Goal: Task Accomplishment & Management: Complete application form

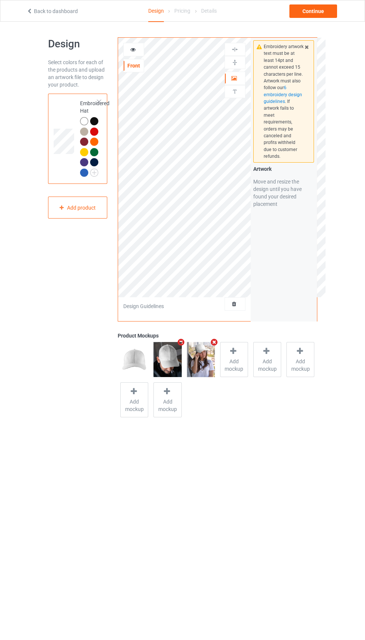
click at [307, 46] on icon at bounding box center [307, 45] width 6 height 5
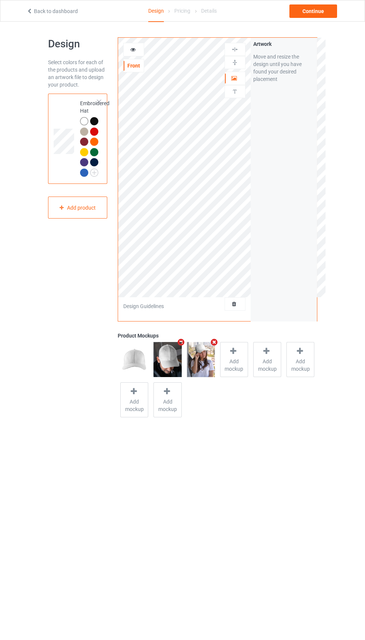
click at [234, 305] on icon at bounding box center [234, 302] width 6 height 5
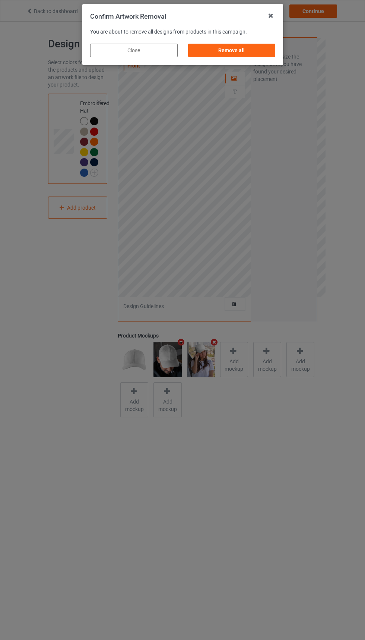
click at [242, 48] on div "Remove all" at bounding box center [232, 50] width 88 height 13
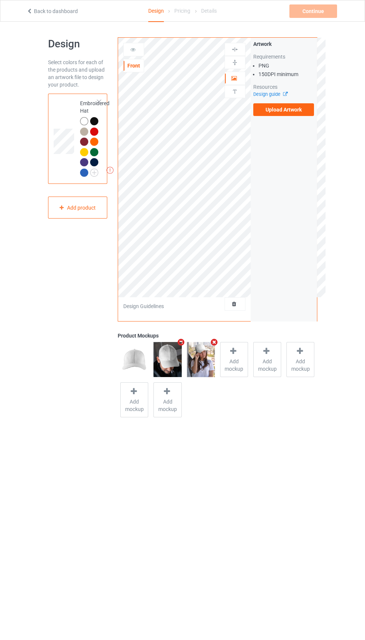
click at [285, 94] on icon at bounding box center [284, 93] width 6 height 5
click at [293, 109] on label "Upload Artwork" at bounding box center [283, 109] width 61 height 13
click at [0, 0] on input "Upload Artwork" at bounding box center [0, 0] width 0 height 0
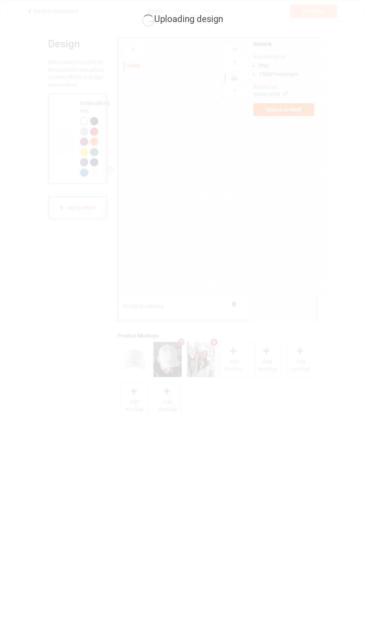
click at [361, 236] on div "Uploading design" at bounding box center [182, 320] width 365 height 640
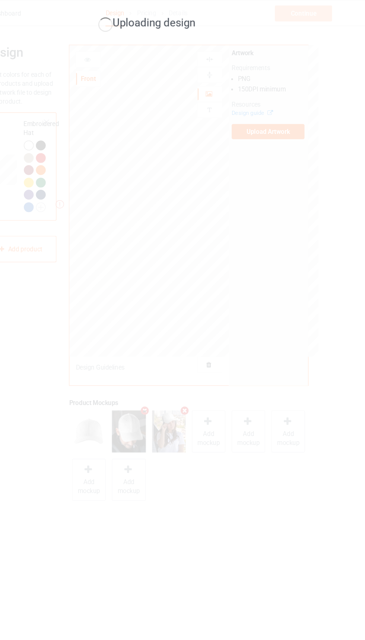
click at [362, 196] on div "Uploading design" at bounding box center [182, 320] width 365 height 640
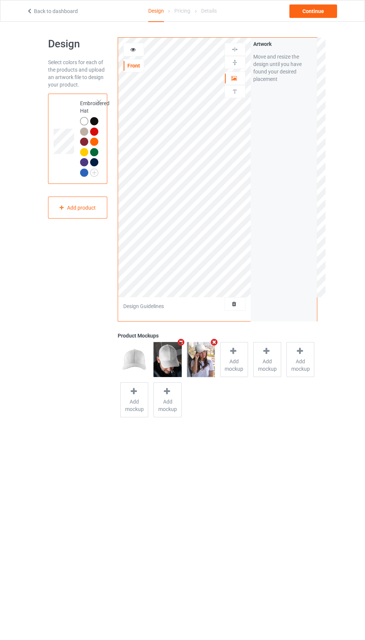
click at [61, 170] on td at bounding box center [65, 139] width 22 height 84
click at [78, 211] on div "Add product" at bounding box center [78, 207] width 60 height 22
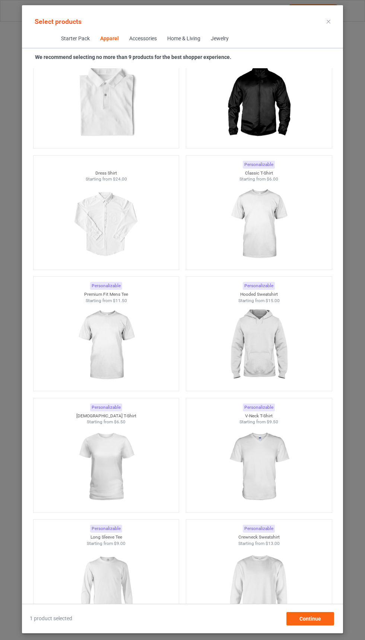
scroll to position [401, 0]
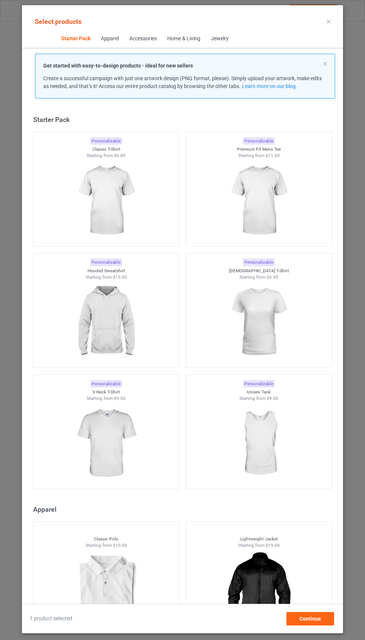
click at [236, 212] on img at bounding box center [259, 201] width 67 height 84
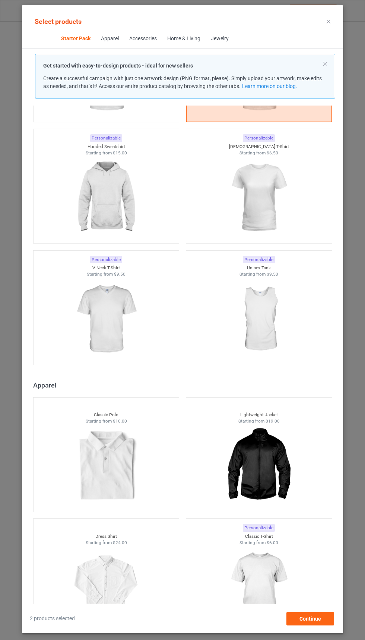
scroll to position [126, 0]
click at [88, 475] on img at bounding box center [106, 465] width 67 height 84
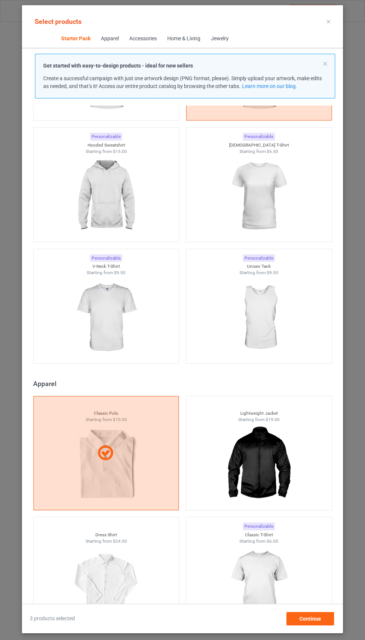
click at [95, 465] on div at bounding box center [107, 453] width 146 height 114
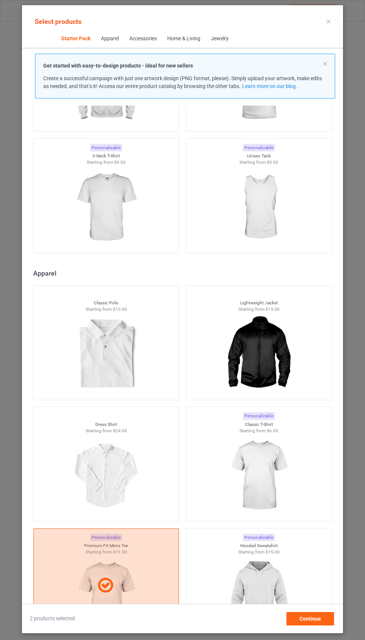
scroll to position [315, 0]
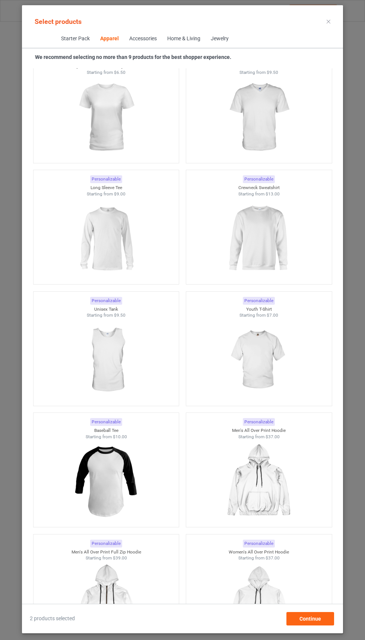
scroll to position [822, 0]
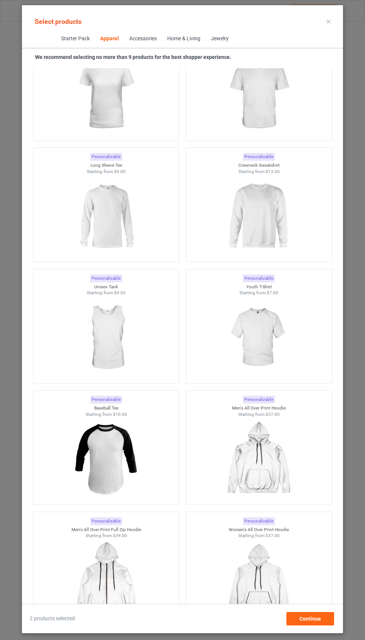
click at [92, 345] on img at bounding box center [106, 338] width 67 height 84
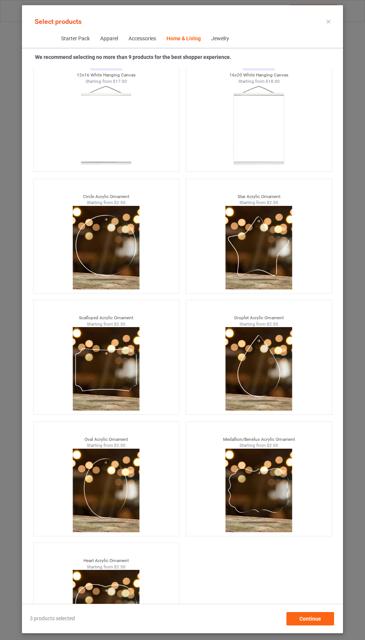
scroll to position [55, 0]
click at [297, 615] on div "Continue" at bounding box center [311, 618] width 48 height 13
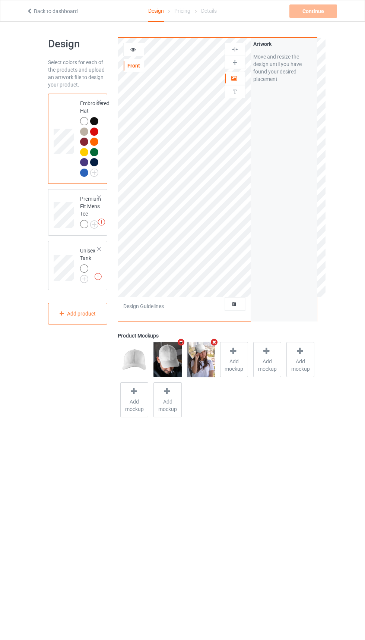
click at [81, 221] on div at bounding box center [85, 225] width 10 height 10
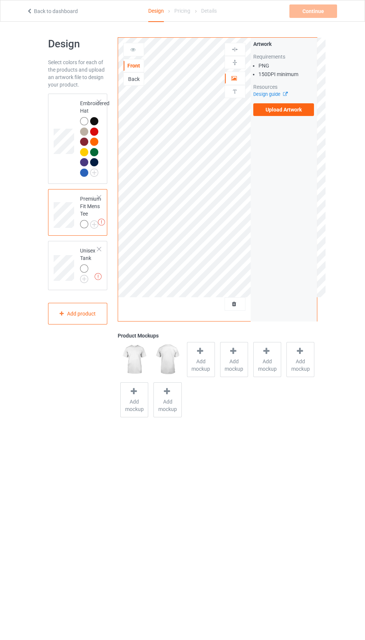
click at [0, 0] on img at bounding box center [0, 0] width 0 height 0
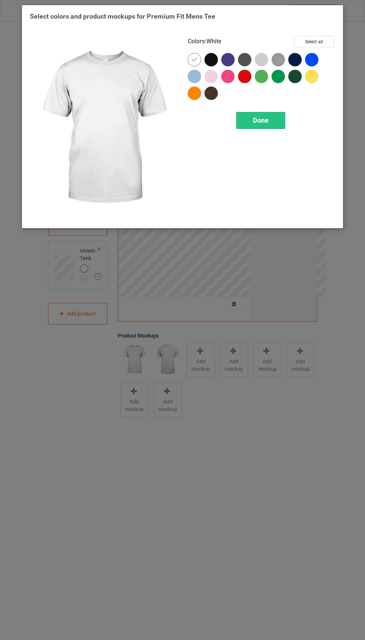
click at [208, 65] on div at bounding box center [213, 61] width 17 height 17
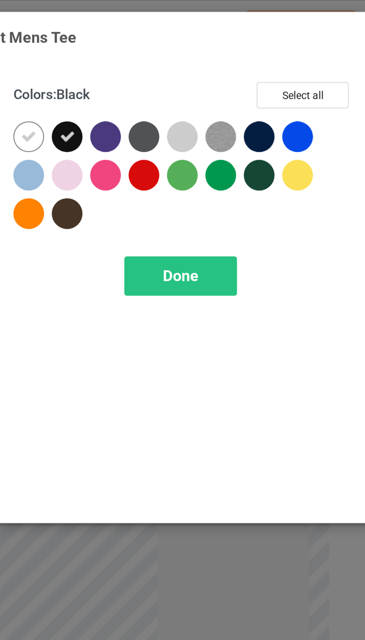
click at [235, 64] on div at bounding box center [229, 61] width 17 height 17
click at [231, 60] on icon at bounding box center [228, 59] width 7 height 7
click at [246, 62] on div at bounding box center [244, 59] width 13 height 13
click at [265, 60] on div at bounding box center [261, 59] width 13 height 13
click at [279, 60] on img at bounding box center [278, 59] width 13 height 13
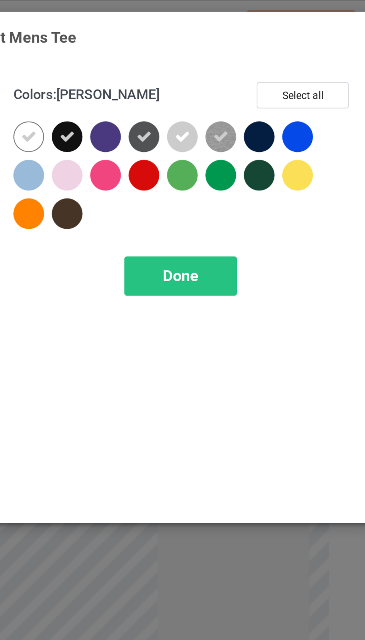
click at [231, 60] on div at bounding box center [227, 59] width 13 height 13
click at [311, 62] on div at bounding box center [311, 59] width 13 height 13
click at [293, 62] on div at bounding box center [295, 59] width 13 height 13
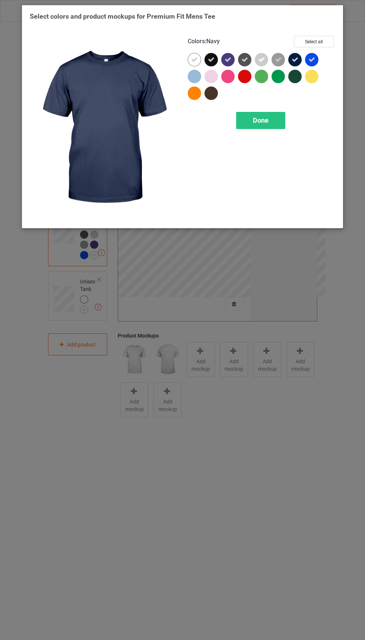
click at [289, 78] on div at bounding box center [295, 76] width 13 height 13
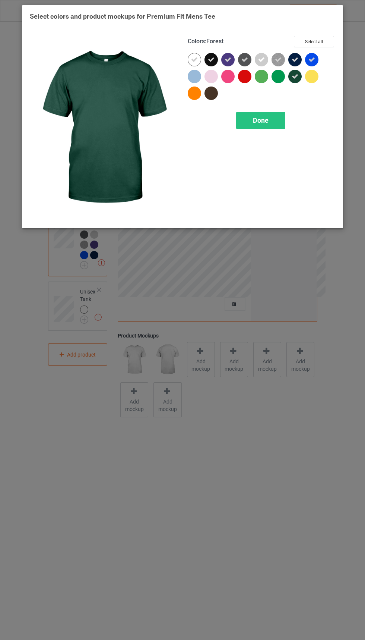
click at [195, 59] on icon at bounding box center [194, 59] width 7 height 7
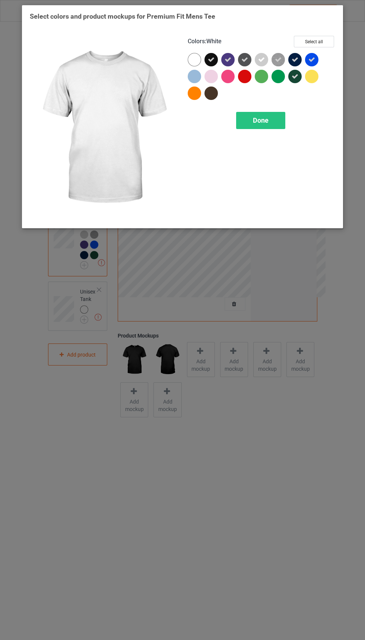
click at [278, 73] on div at bounding box center [278, 76] width 13 height 13
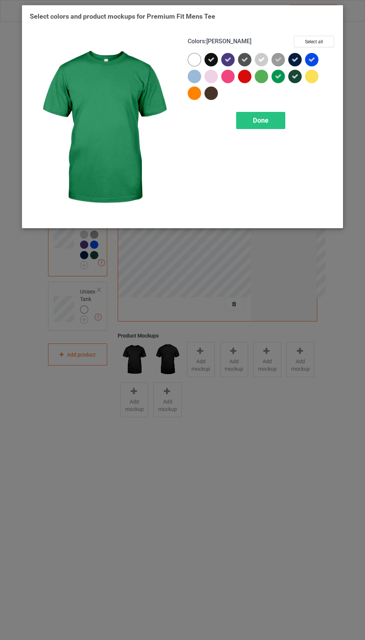
click at [308, 77] on div at bounding box center [311, 76] width 13 height 13
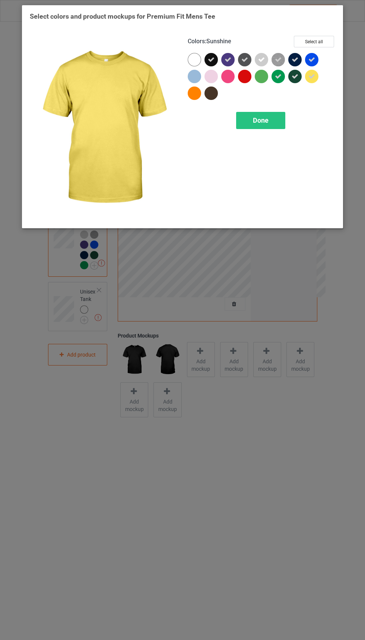
click at [256, 70] on div at bounding box center [263, 78] width 17 height 17
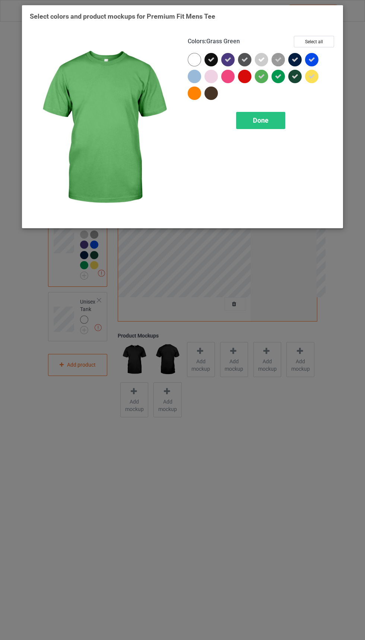
click at [240, 82] on div at bounding box center [246, 78] width 17 height 17
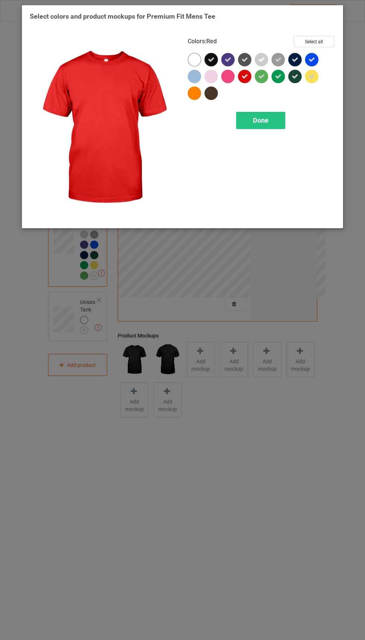
click at [220, 76] on div at bounding box center [213, 78] width 17 height 17
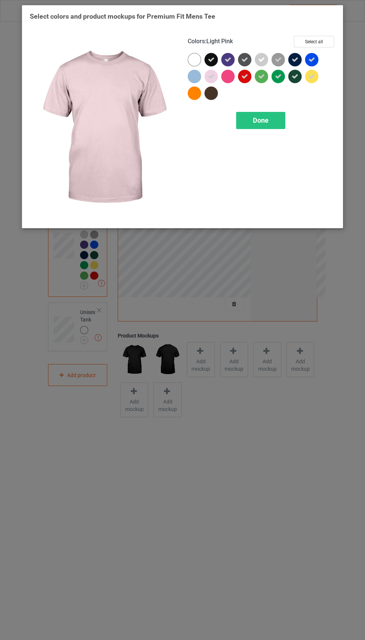
click at [211, 76] on icon at bounding box center [211, 76] width 7 height 7
click at [189, 77] on div at bounding box center [194, 76] width 13 height 13
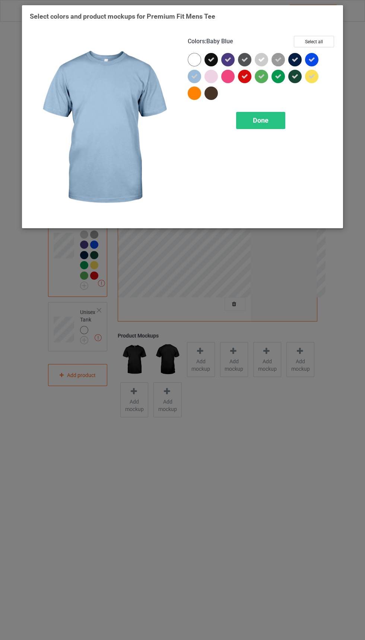
click at [210, 93] on div at bounding box center [211, 92] width 13 height 13
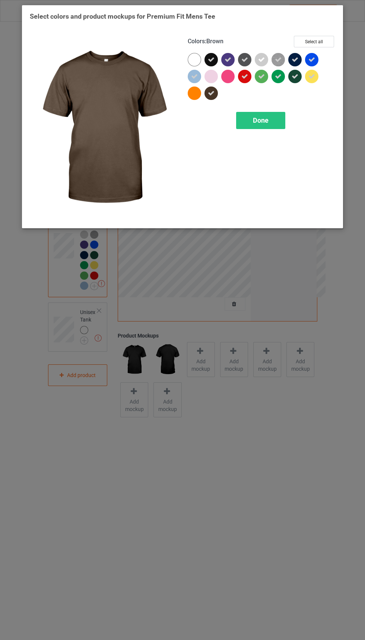
click at [199, 91] on div at bounding box center [194, 92] width 13 height 13
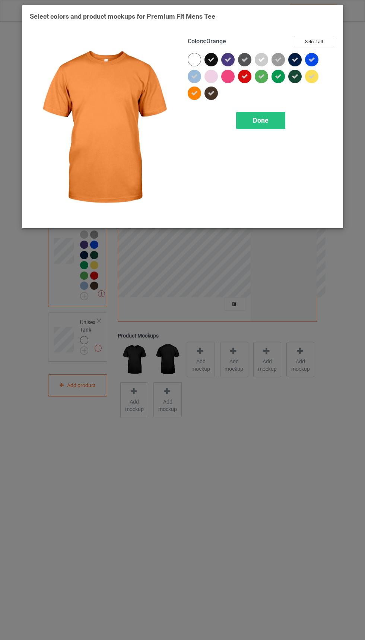
click at [192, 54] on div at bounding box center [194, 59] width 13 height 13
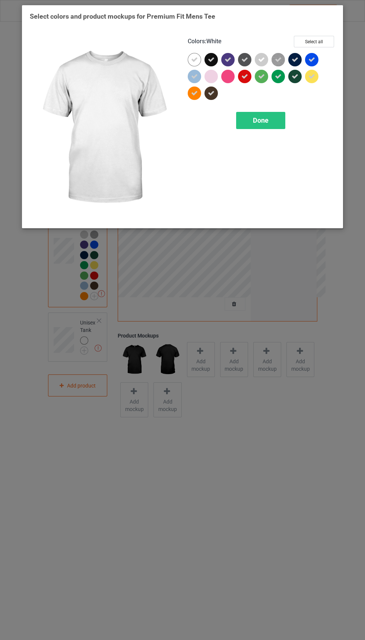
click at [274, 121] on div "Done" at bounding box center [260, 120] width 49 height 17
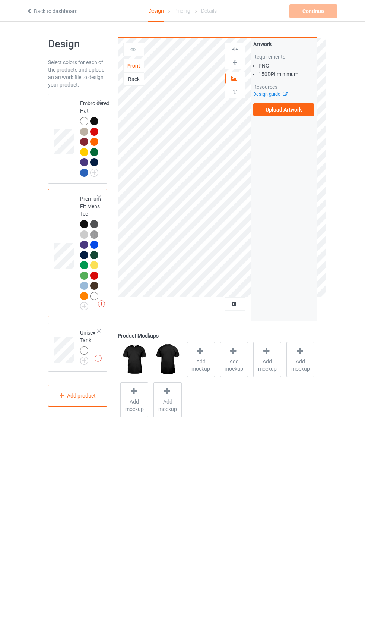
click at [300, 111] on label "Upload Artwork" at bounding box center [283, 109] width 61 height 13
click at [0, 0] on input "Upload Artwork" at bounding box center [0, 0] width 0 height 0
click at [61, 168] on td at bounding box center [65, 139] width 22 height 84
click at [300, 111] on label "Upload Artwork" at bounding box center [283, 109] width 61 height 13
click at [0, 0] on input "Upload Artwork" at bounding box center [0, 0] width 0 height 0
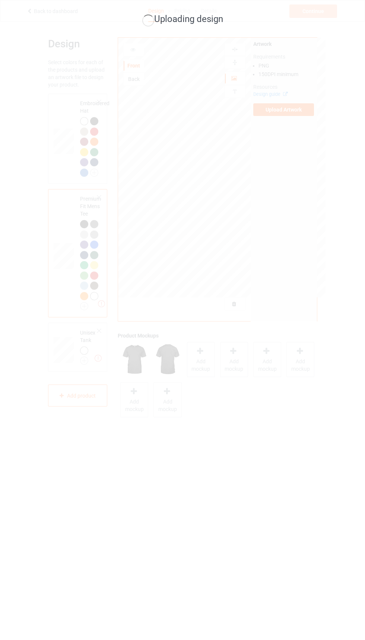
click at [153, 494] on div "Uploading design" at bounding box center [182, 320] width 365 height 640
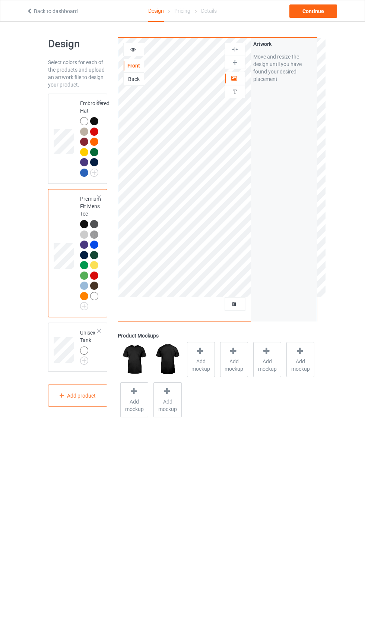
click at [0, 0] on img at bounding box center [0, 0] width 0 height 0
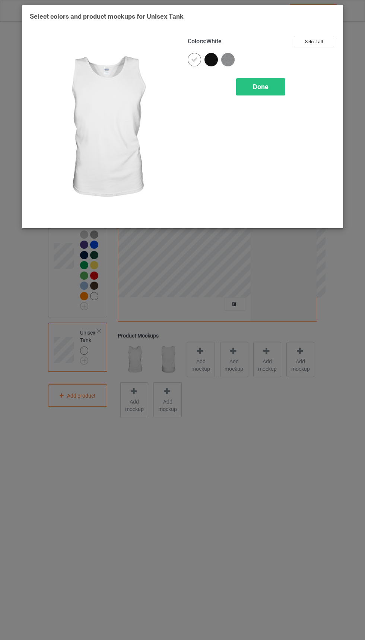
click at [213, 66] on div at bounding box center [211, 59] width 13 height 13
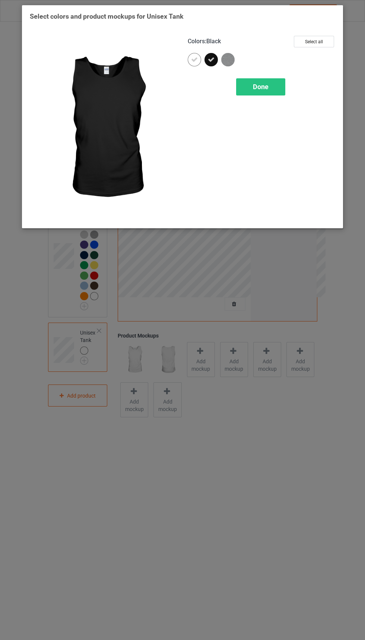
click at [233, 55] on img at bounding box center [227, 59] width 13 height 13
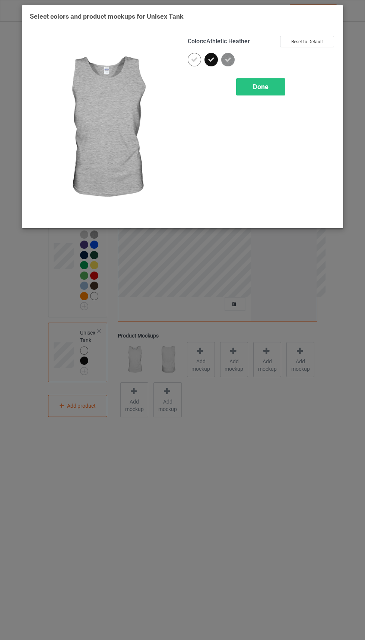
click at [195, 59] on icon at bounding box center [194, 59] width 7 height 7
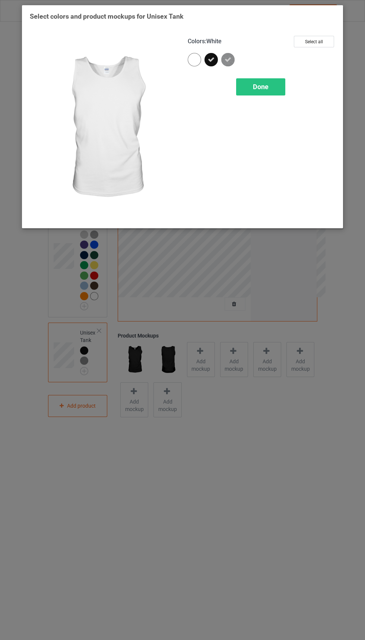
click at [195, 54] on div at bounding box center [194, 59] width 13 height 13
click at [262, 93] on div "Done" at bounding box center [260, 86] width 49 height 17
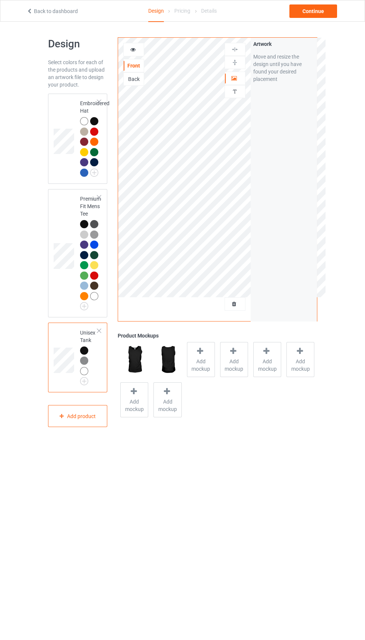
click at [62, 284] on td at bounding box center [65, 253] width 22 height 122
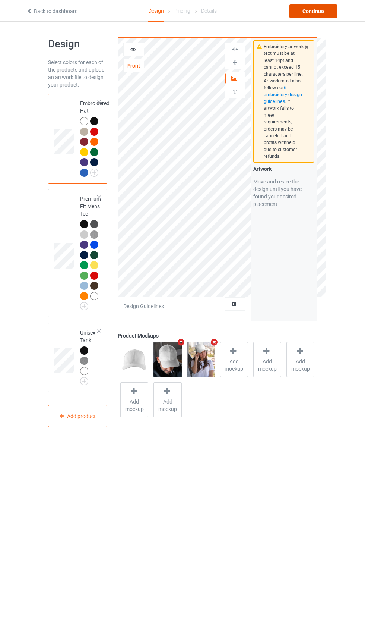
click at [313, 9] on div "Continue" at bounding box center [314, 10] width 48 height 13
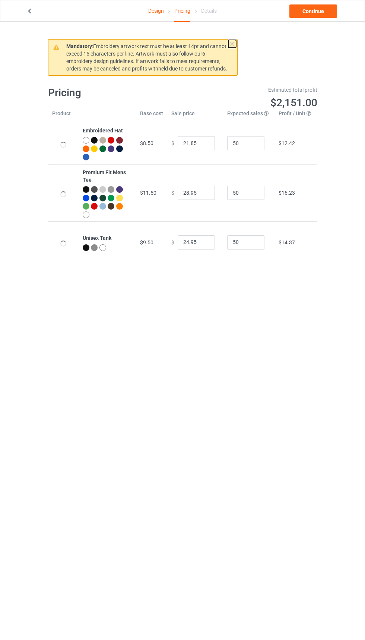
click at [232, 44] on button at bounding box center [233, 44] width 8 height 8
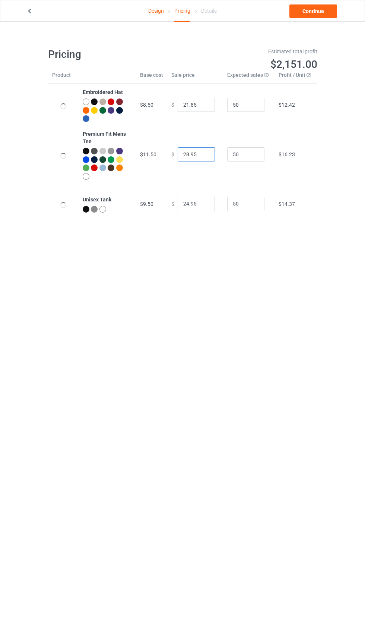
click at [197, 152] on input "28.95" at bounding box center [196, 154] width 37 height 14
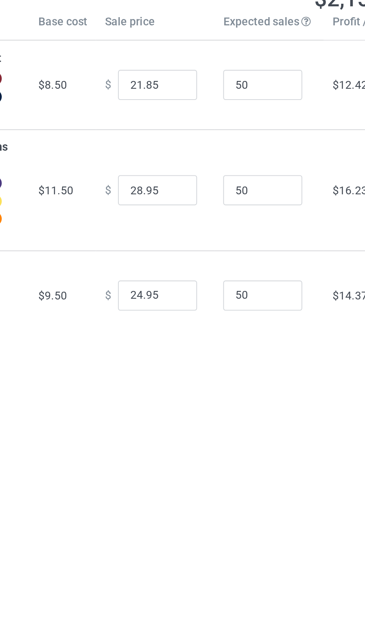
click at [210, 140] on td "$ 28.95" at bounding box center [195, 154] width 56 height 57
click at [185, 153] on input "28.95" at bounding box center [196, 154] width 37 height 14
click at [183, 152] on input "28.95" at bounding box center [196, 154] width 37 height 14
click at [188, 152] on input "28.95" at bounding box center [196, 154] width 37 height 14
click at [183, 153] on input "28.95" at bounding box center [196, 154] width 37 height 14
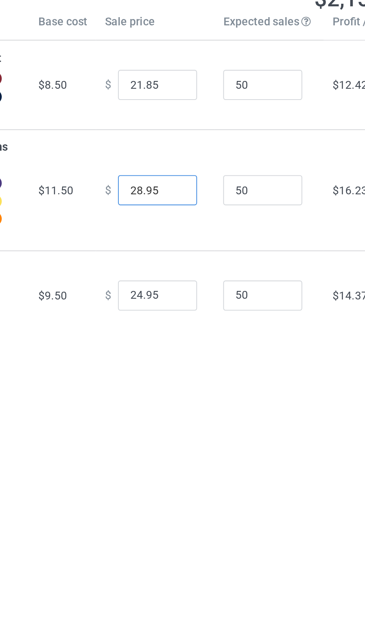
click at [185, 152] on input "28.95" at bounding box center [196, 154] width 37 height 14
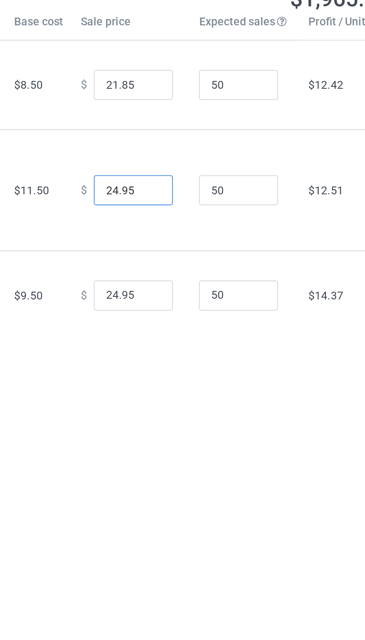
type input "24.95"
click at [182, 203] on input "24.95" at bounding box center [196, 204] width 37 height 14
click at [188, 203] on input "24.95" at bounding box center [196, 204] width 37 height 14
click at [189, 204] on input "24.95" at bounding box center [196, 204] width 37 height 14
click at [184, 201] on input "24.65" at bounding box center [196, 204] width 37 height 14
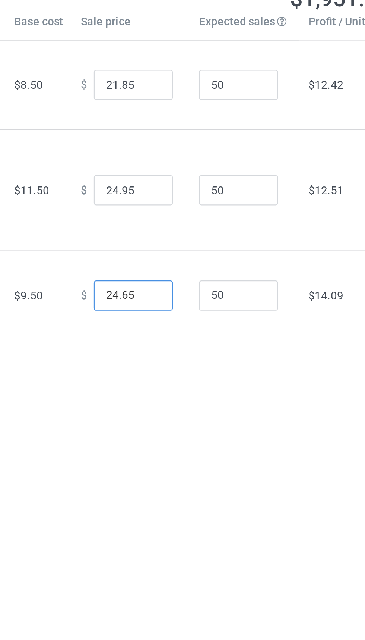
click at [184, 203] on input "24.65" at bounding box center [196, 204] width 37 height 14
click at [190, 201] on input "24.65" at bounding box center [196, 204] width 37 height 14
click at [189, 202] on input "24.65" at bounding box center [196, 204] width 37 height 14
click at [185, 203] on input "24.65" at bounding box center [196, 204] width 37 height 14
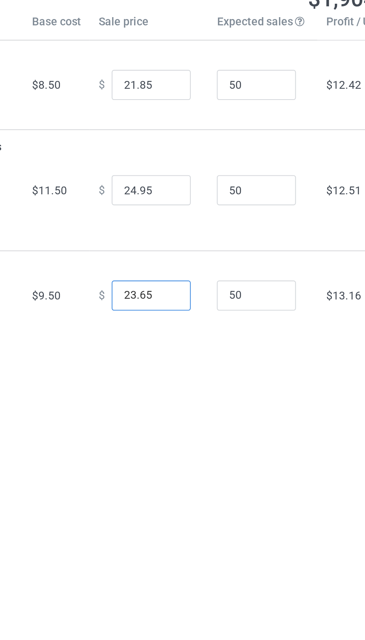
type input "23.65"
click at [188, 153] on input "24.95" at bounding box center [196, 154] width 37 height 14
click at [181, 153] on input "24.95" at bounding box center [196, 154] width 37 height 14
click at [184, 154] on input "24.95" at bounding box center [196, 154] width 37 height 14
click at [186, 154] on input "24.95" at bounding box center [196, 154] width 37 height 14
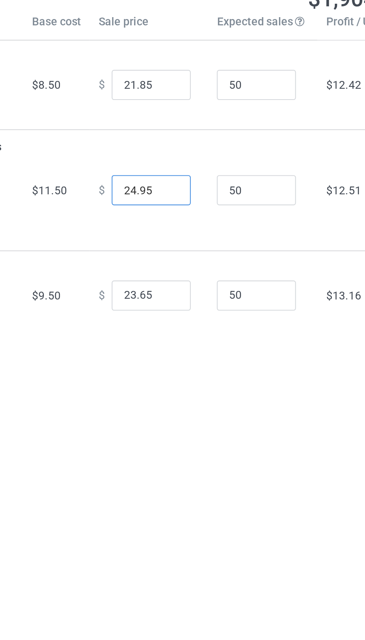
click at [183, 153] on input "24.95" at bounding box center [196, 154] width 37 height 14
click at [188, 155] on input "24.95" at bounding box center [196, 154] width 37 height 14
click at [187, 156] on input "24.95" at bounding box center [196, 154] width 37 height 14
click at [183, 155] on input "24.95" at bounding box center [196, 154] width 37 height 14
click at [189, 152] on input "24.95" at bounding box center [196, 154] width 37 height 14
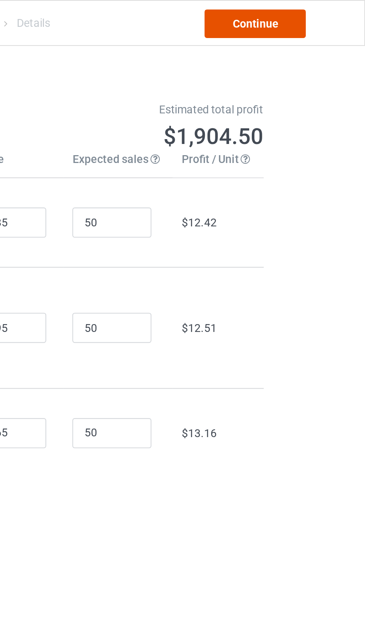
click at [323, 10] on link "Continue" at bounding box center [314, 10] width 48 height 13
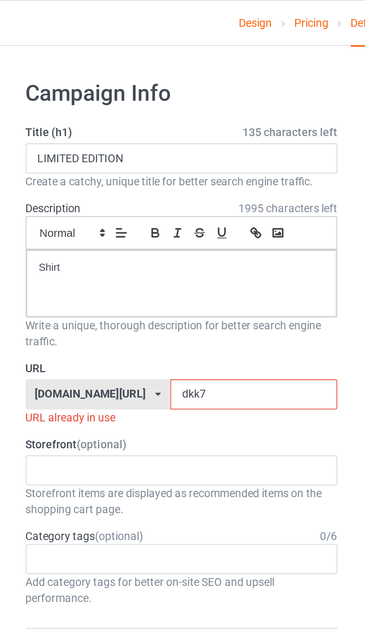
click at [145, 188] on input "dkk7" at bounding box center [155, 186] width 79 height 14
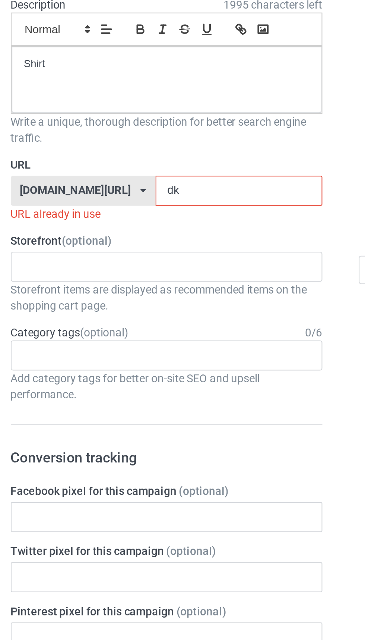
type input "d"
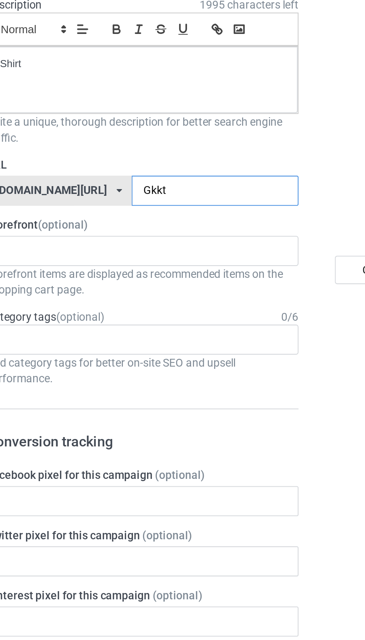
type input "Gkkt6"
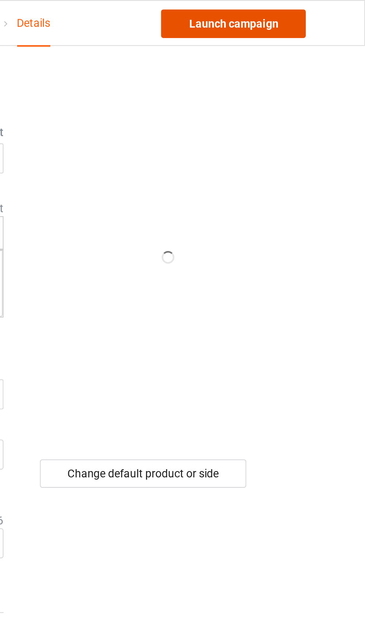
click at [306, 16] on link "Launch campaign" at bounding box center [303, 10] width 68 height 13
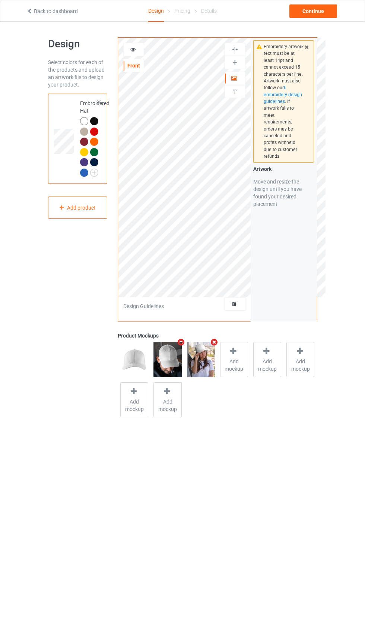
click at [306, 45] on icon at bounding box center [307, 45] width 6 height 5
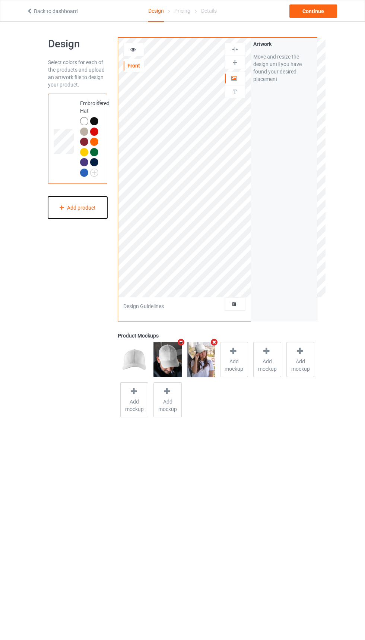
click at [75, 216] on div "Add product" at bounding box center [78, 207] width 60 height 22
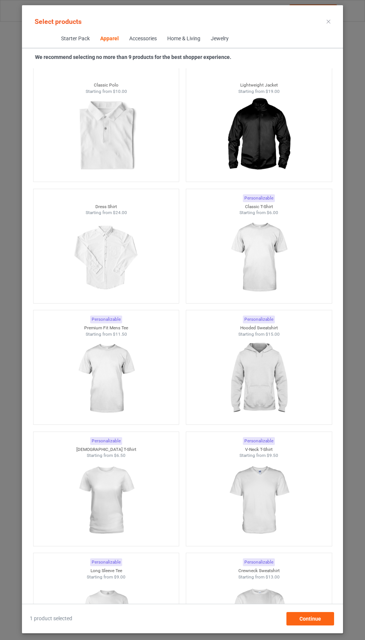
scroll to position [412, 0]
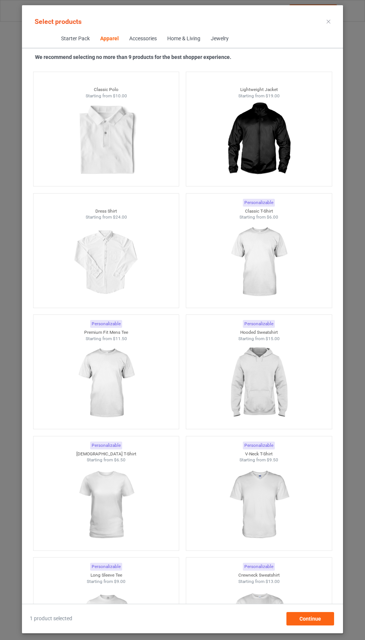
click at [76, 383] on img at bounding box center [106, 383] width 67 height 84
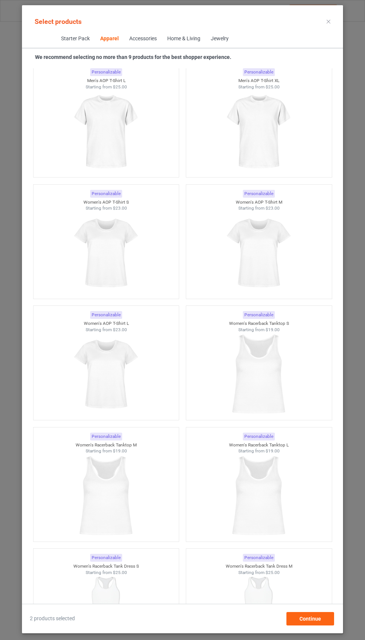
scroll to position [2355, 0]
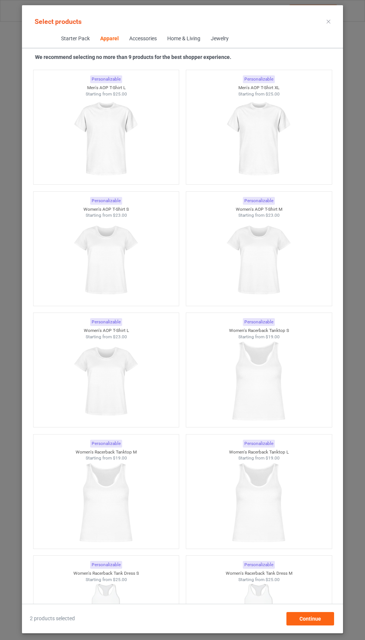
click at [81, 378] on img at bounding box center [106, 382] width 67 height 84
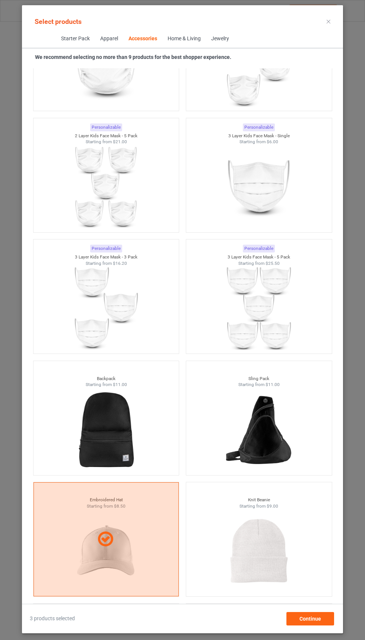
scroll to position [3790, 0]
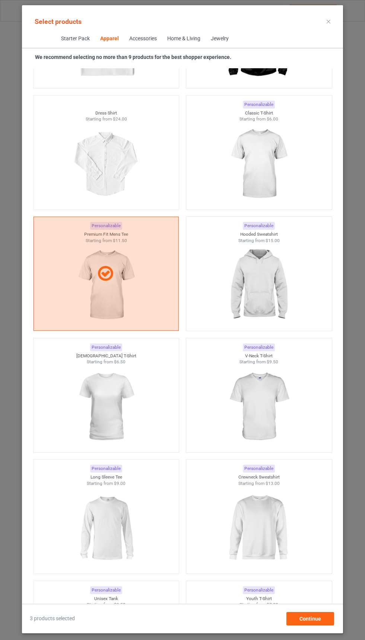
scroll to position [390, 0]
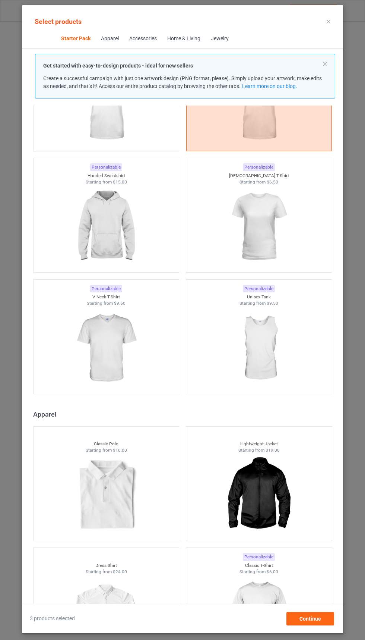
scroll to position [97, 0]
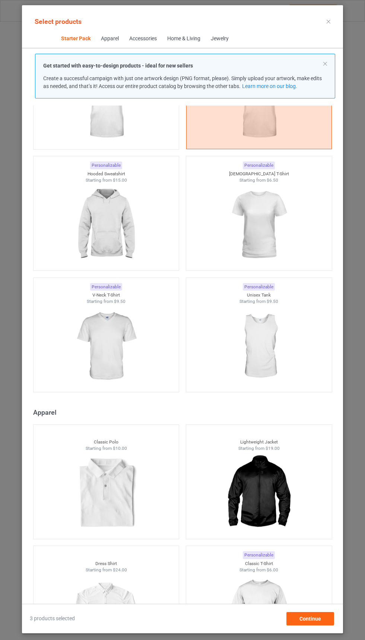
click at [297, 351] on div at bounding box center [259, 347] width 146 height 84
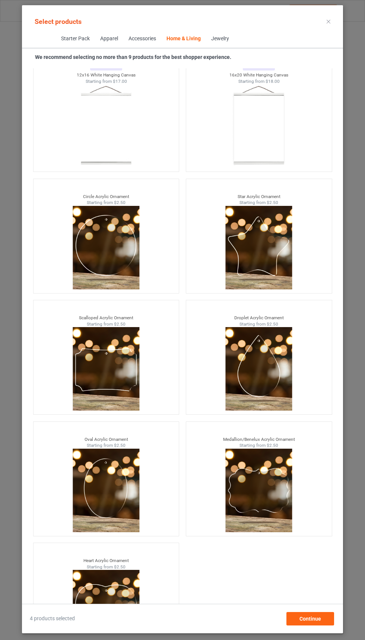
scroll to position [55, 0]
click at [311, 619] on span "Continue" at bounding box center [311, 618] width 22 height 6
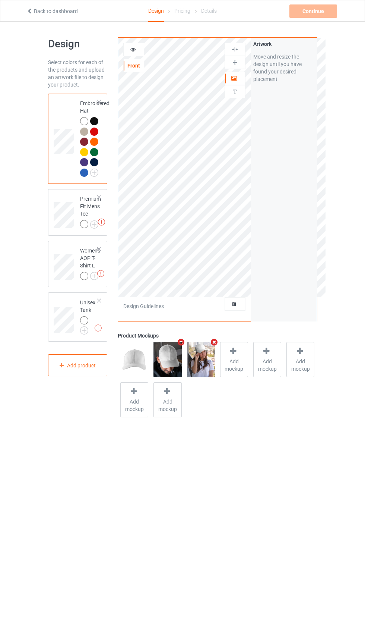
click at [99, 249] on div at bounding box center [99, 248] width 5 height 5
click at [0, 0] on img at bounding box center [0, 0] width 0 height 0
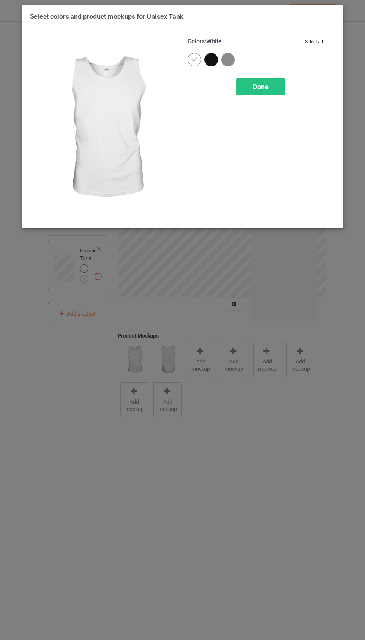
click at [234, 62] on img at bounding box center [227, 59] width 13 height 13
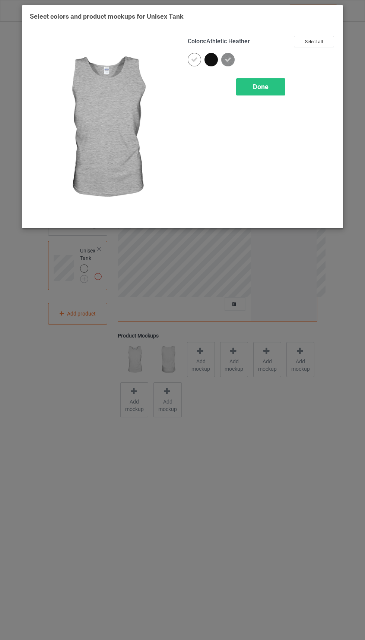
click at [209, 53] on div at bounding box center [211, 59] width 13 height 13
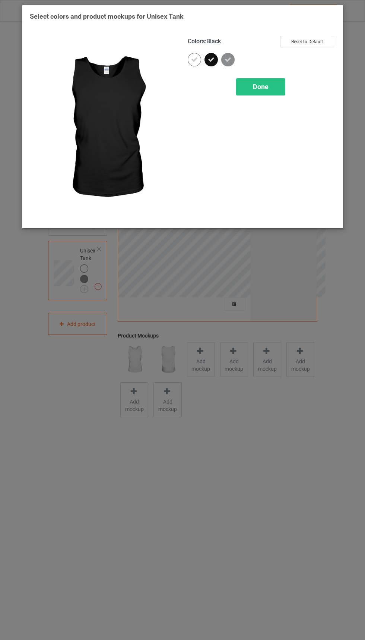
click at [195, 59] on icon at bounding box center [194, 59] width 7 height 7
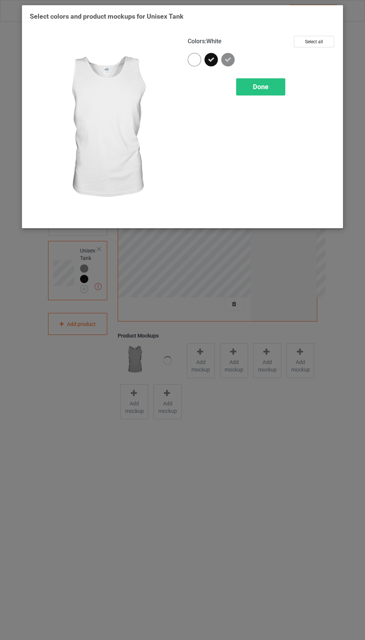
click at [195, 56] on div at bounding box center [194, 59] width 13 height 13
click at [269, 89] on div "Done" at bounding box center [260, 86] width 49 height 17
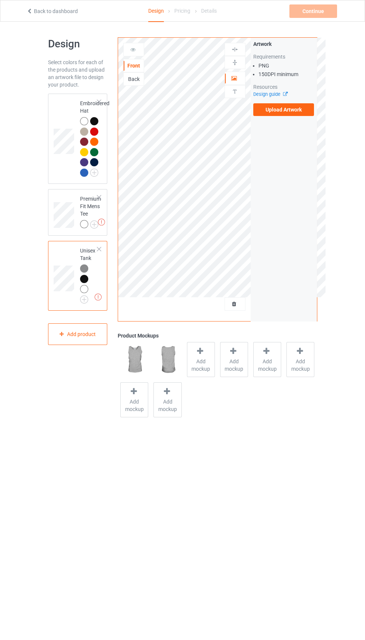
click at [59, 183] on div "Embroidered Hat" at bounding box center [78, 139] width 60 height 90
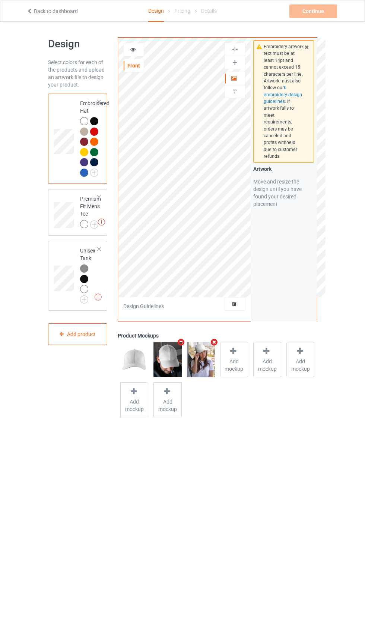
click at [0, 238] on div "Design Select colors for each of the products and upload an artwork file to des…" at bounding box center [182, 229] width 365 height 414
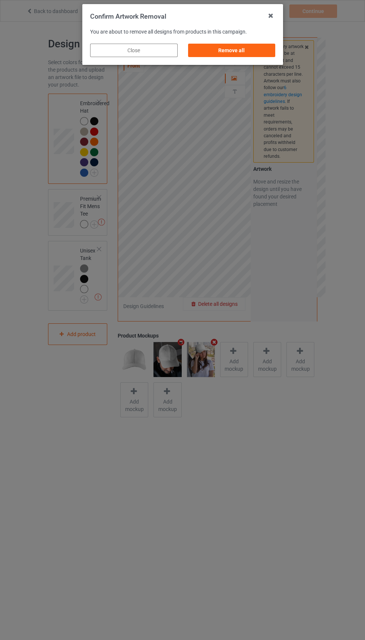
click at [2, 253] on div "Confirm Artwork Removal You are about to remove all designs from products in th…" at bounding box center [182, 320] width 365 height 640
click at [255, 1] on div "Confirm Artwork Removal You are about to remove all designs from products in th…" at bounding box center [182, 320] width 365 height 640
click at [233, 48] on div "Remove all" at bounding box center [232, 50] width 88 height 13
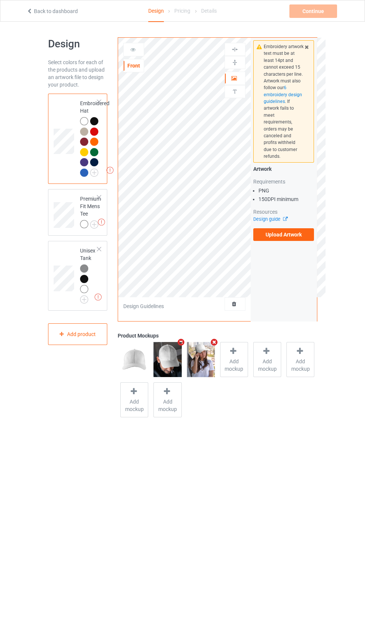
click at [284, 229] on label "Upload Artwork" at bounding box center [283, 234] width 61 height 13
click at [0, 0] on input "Upload Artwork" at bounding box center [0, 0] width 0 height 0
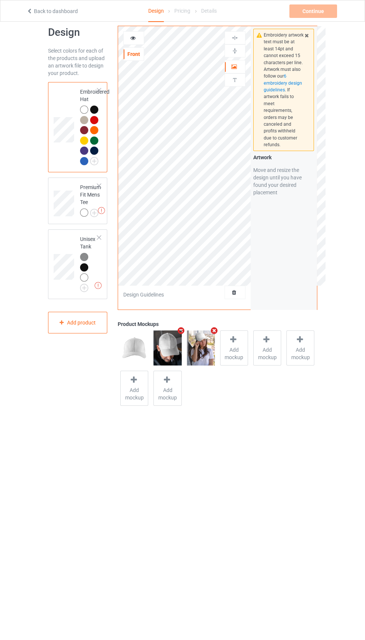
click at [305, 37] on icon at bounding box center [307, 34] width 6 height 5
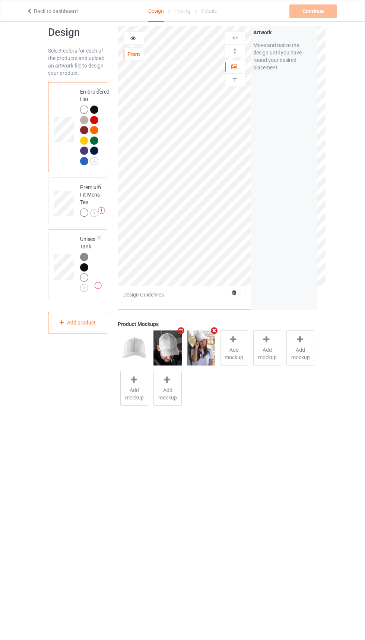
click at [84, 212] on div at bounding box center [84, 212] width 8 height 8
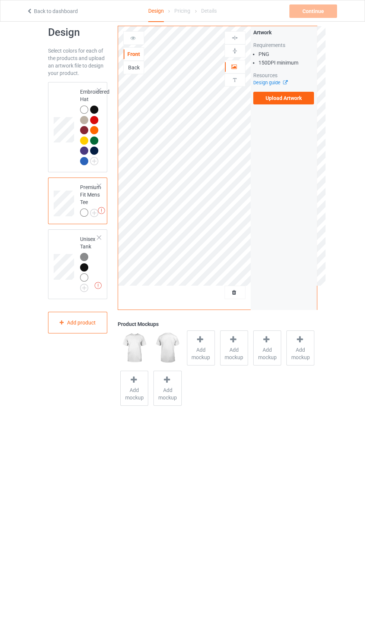
click at [0, 0] on img at bounding box center [0, 0] width 0 height 0
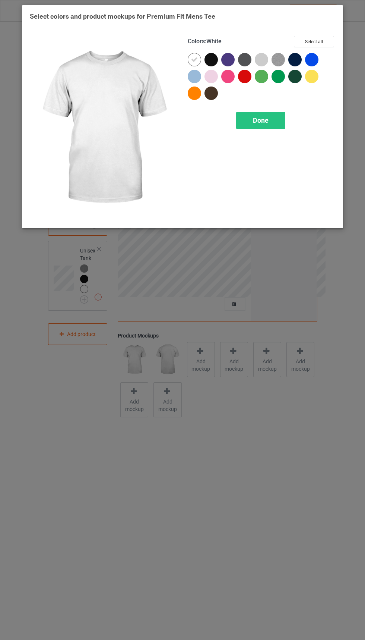
click at [217, 59] on div at bounding box center [211, 59] width 13 height 13
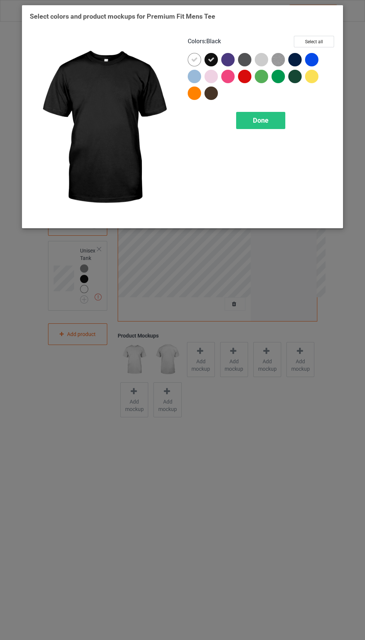
click at [245, 74] on div at bounding box center [244, 76] width 13 height 13
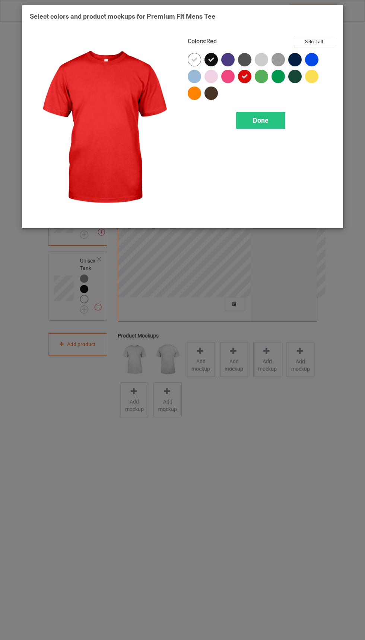
click at [216, 95] on div at bounding box center [211, 92] width 13 height 13
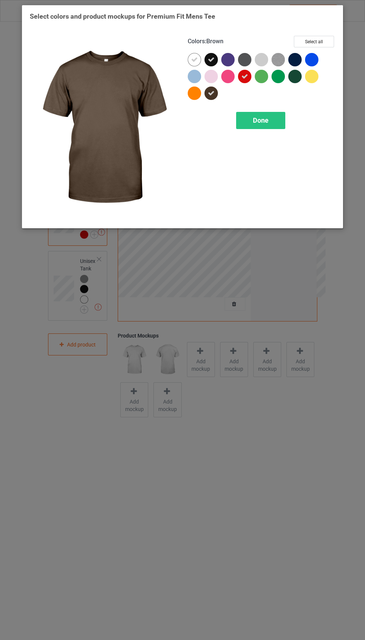
click at [193, 99] on div at bounding box center [194, 92] width 13 height 13
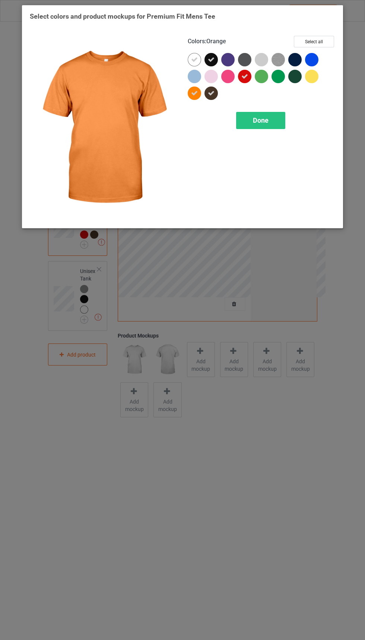
click at [195, 92] on icon at bounding box center [194, 93] width 7 height 7
click at [209, 83] on div at bounding box center [213, 78] width 17 height 17
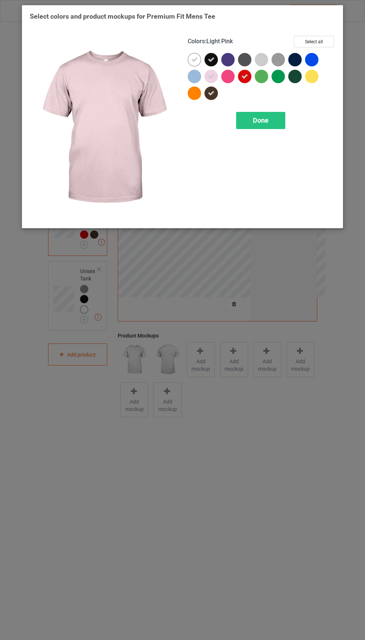
click at [229, 79] on div at bounding box center [227, 76] width 13 height 13
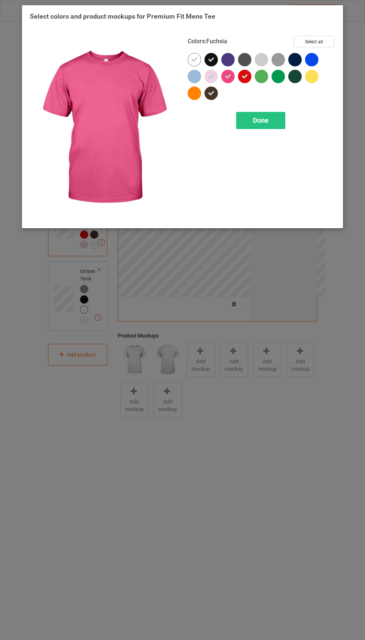
click at [228, 76] on icon at bounding box center [228, 76] width 7 height 7
click at [248, 64] on div at bounding box center [244, 59] width 13 height 13
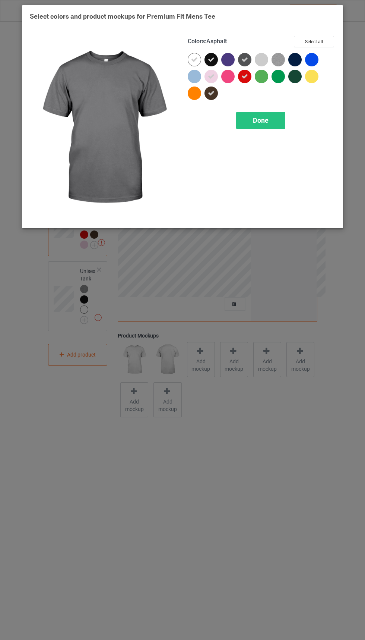
click at [277, 61] on img at bounding box center [278, 59] width 13 height 13
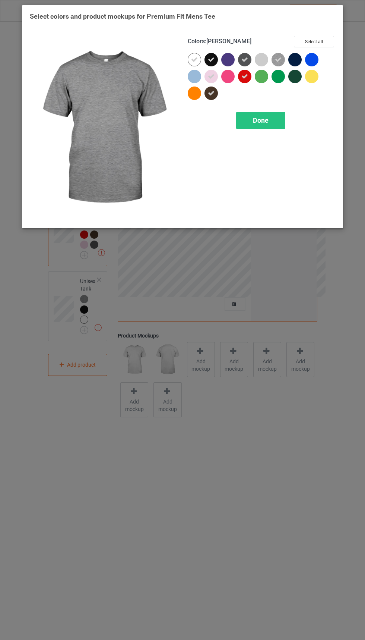
click at [258, 65] on div at bounding box center [263, 61] width 17 height 17
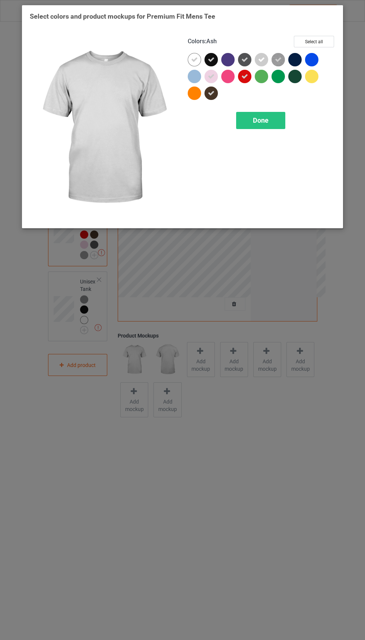
click at [263, 83] on div at bounding box center [263, 78] width 17 height 17
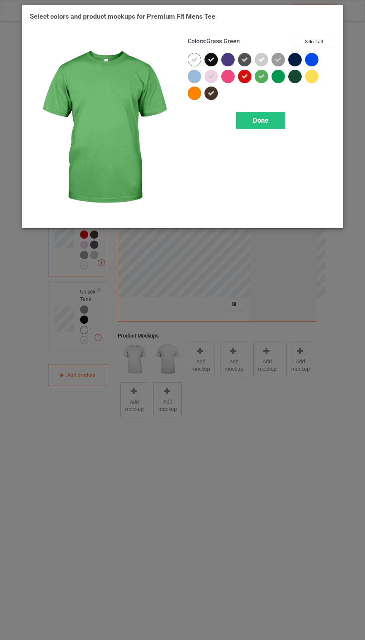
click at [262, 59] on icon at bounding box center [261, 59] width 7 height 7
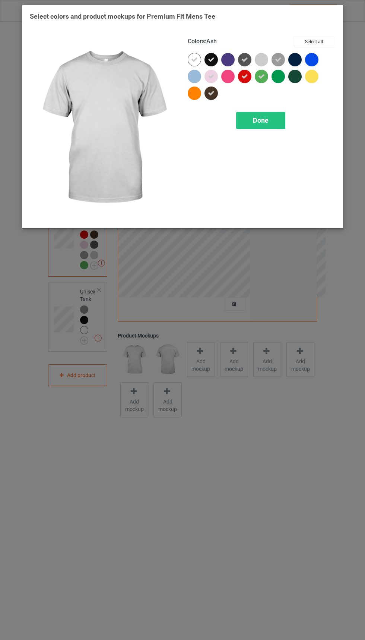
click at [294, 73] on div at bounding box center [295, 76] width 13 height 13
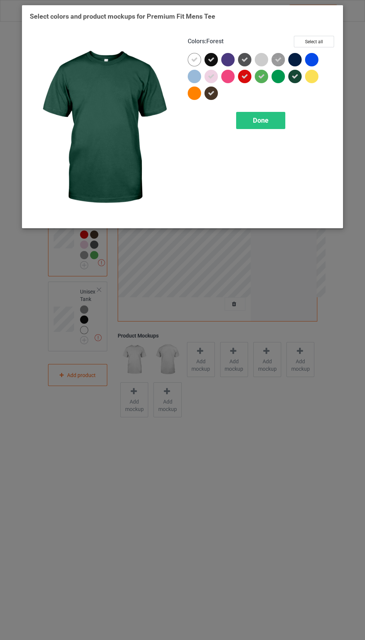
click at [279, 85] on div at bounding box center [280, 78] width 17 height 17
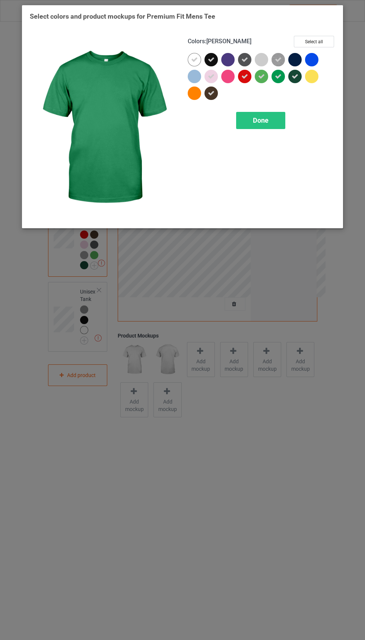
click at [258, 64] on div at bounding box center [261, 59] width 13 height 13
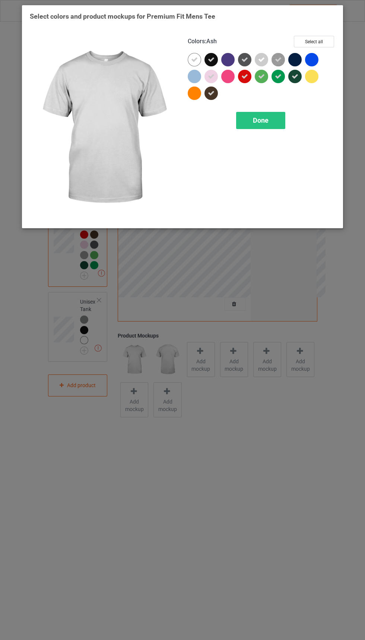
click at [295, 61] on div at bounding box center [295, 59] width 13 height 13
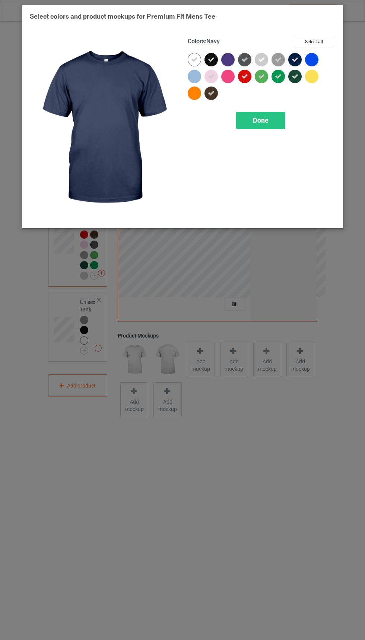
click at [312, 72] on div at bounding box center [311, 76] width 13 height 13
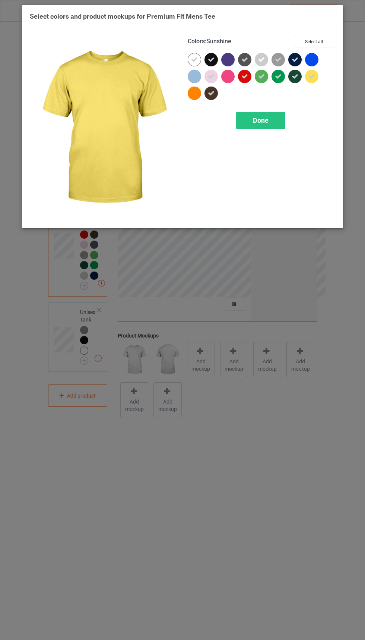
click at [314, 67] on div at bounding box center [313, 61] width 17 height 17
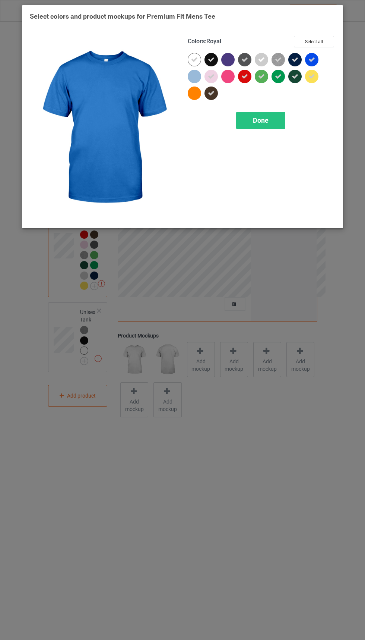
click at [197, 79] on div at bounding box center [194, 76] width 13 height 13
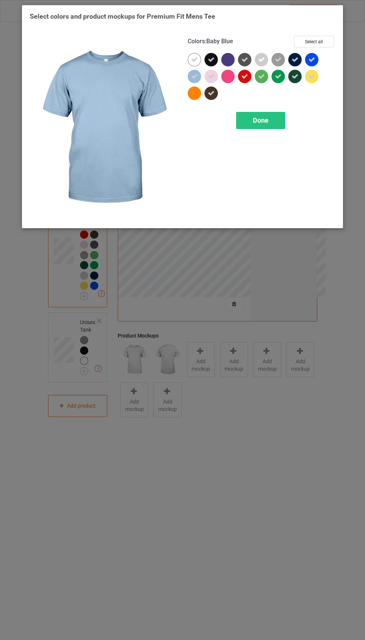
click at [198, 100] on div at bounding box center [196, 94] width 17 height 17
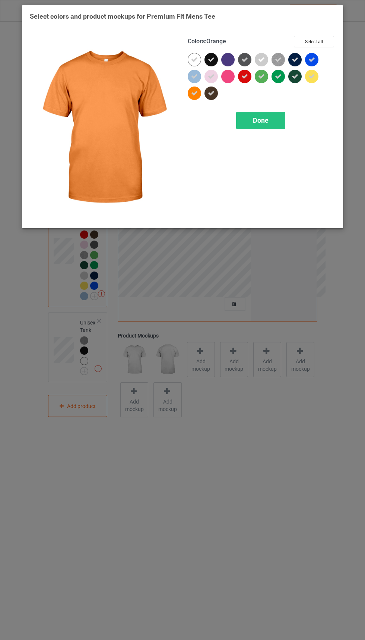
click at [195, 59] on icon at bounding box center [194, 59] width 7 height 7
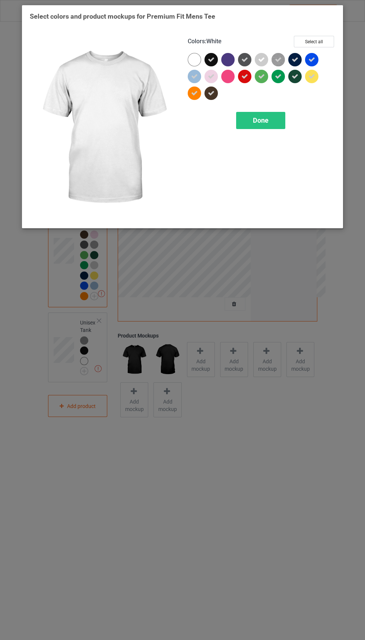
click at [194, 66] on div at bounding box center [194, 59] width 13 height 13
click at [276, 127] on div "Done" at bounding box center [260, 120] width 49 height 17
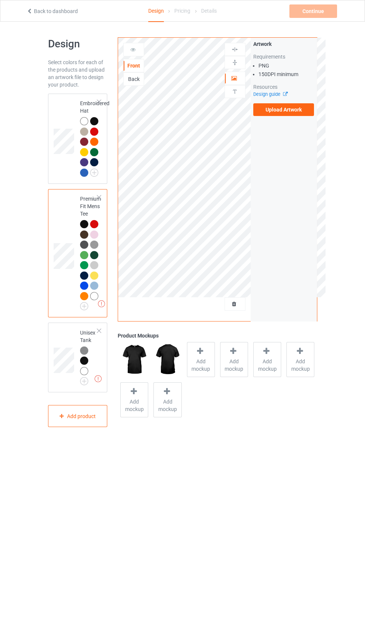
click at [0, 0] on img at bounding box center [0, 0] width 0 height 0
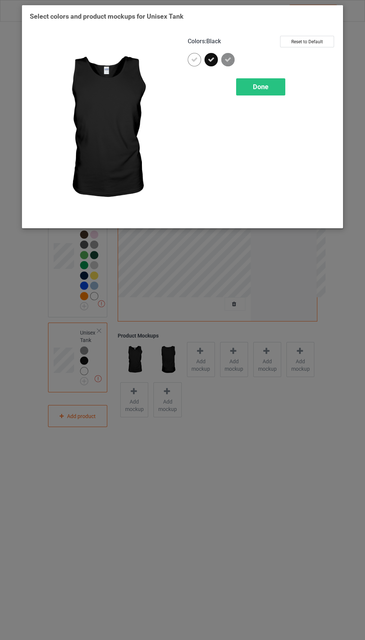
click at [195, 59] on icon at bounding box center [194, 59] width 7 height 7
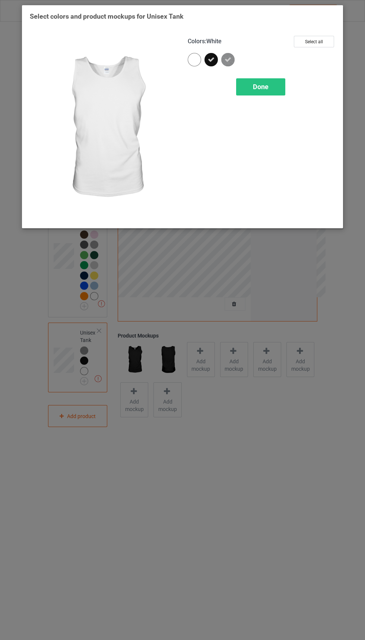
click at [192, 64] on div at bounding box center [194, 59] width 13 height 13
click at [274, 85] on div "Done" at bounding box center [260, 86] width 49 height 17
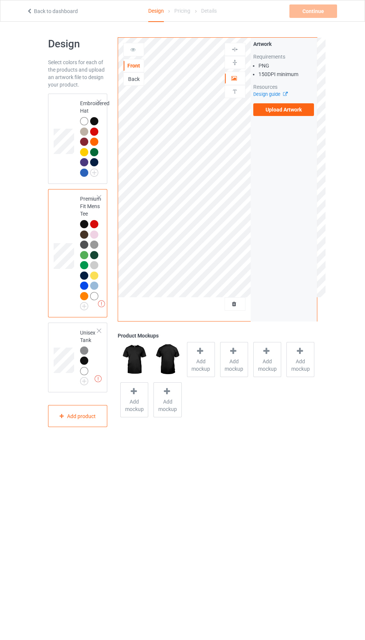
click at [290, 108] on label "Upload Artwork" at bounding box center [283, 109] width 61 height 13
click at [0, 0] on input "Upload Artwork" at bounding box center [0, 0] width 0 height 0
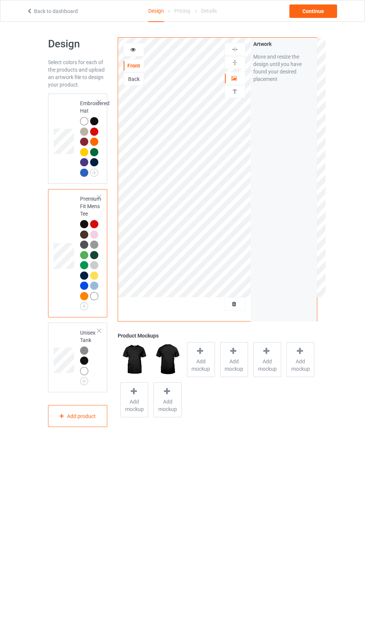
click at [204, 368] on span "Add mockup" at bounding box center [201, 364] width 27 height 15
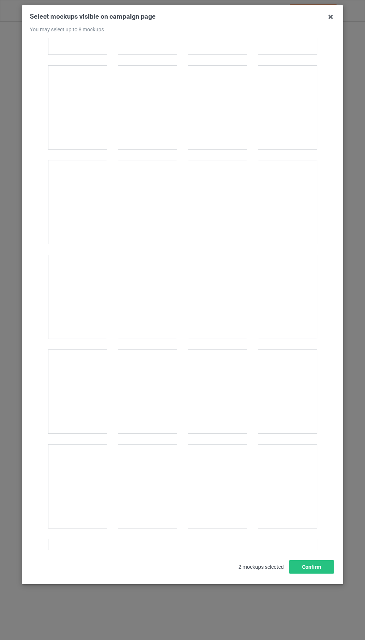
scroll to position [1874, 0]
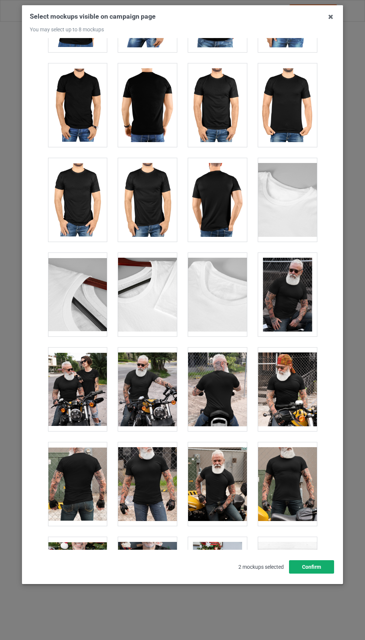
click at [309, 573] on button "Confirm" at bounding box center [311, 566] width 45 height 13
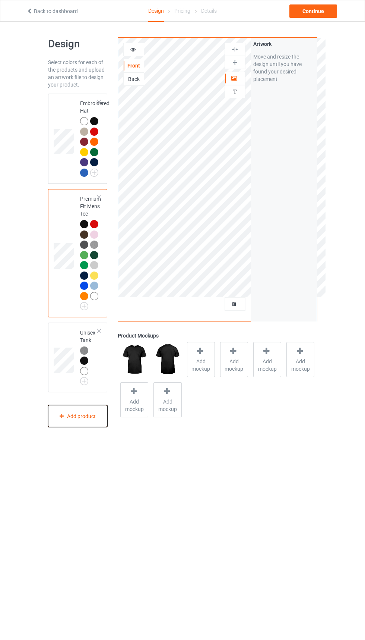
click at [91, 417] on div "Add product" at bounding box center [78, 416] width 60 height 22
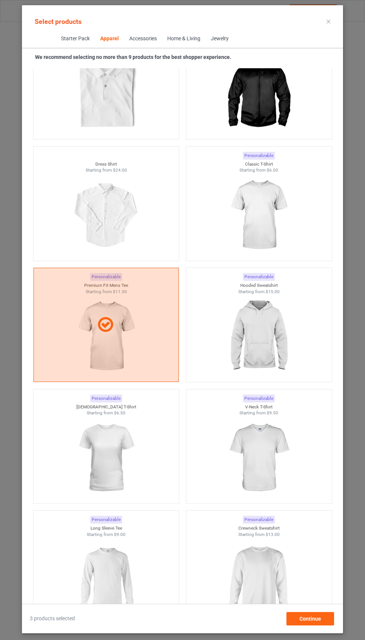
scroll to position [472, 0]
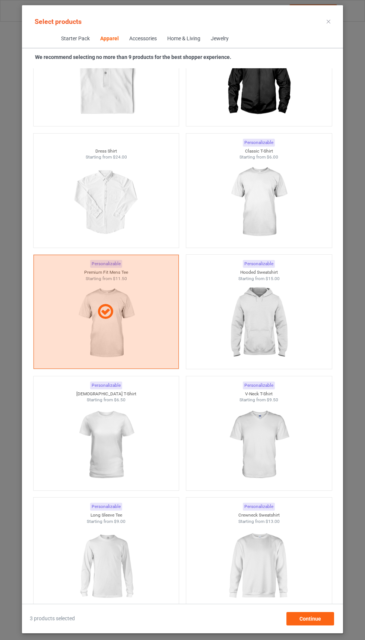
click at [282, 208] on img at bounding box center [259, 202] width 67 height 84
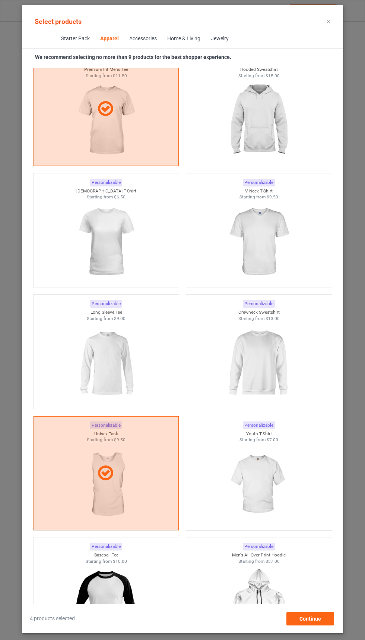
scroll to position [677, 0]
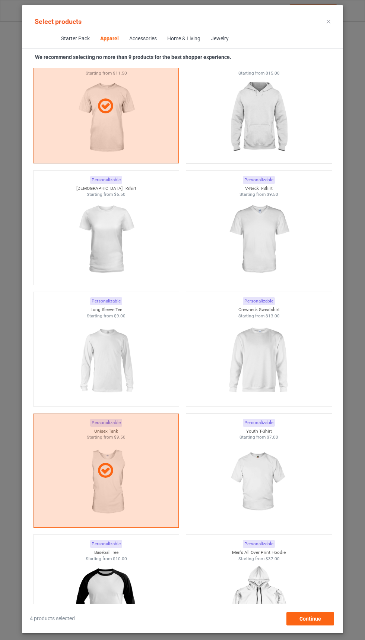
click at [284, 259] on img at bounding box center [259, 240] width 67 height 84
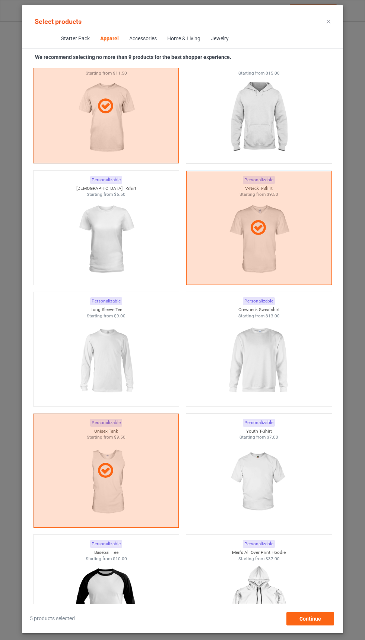
click at [278, 378] on img at bounding box center [259, 361] width 67 height 84
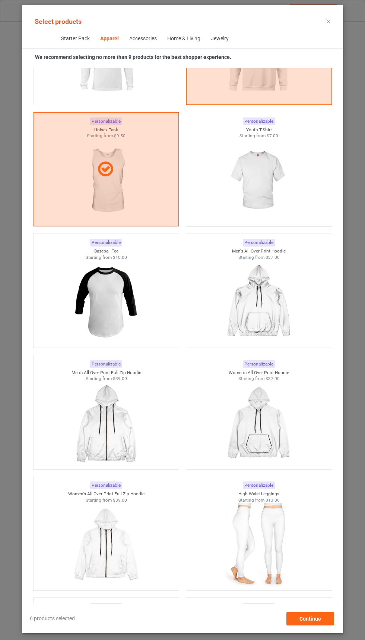
scroll to position [548, 0]
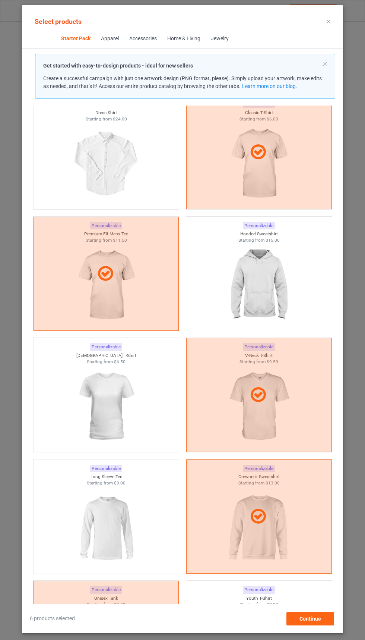
scroll to position [62, 0]
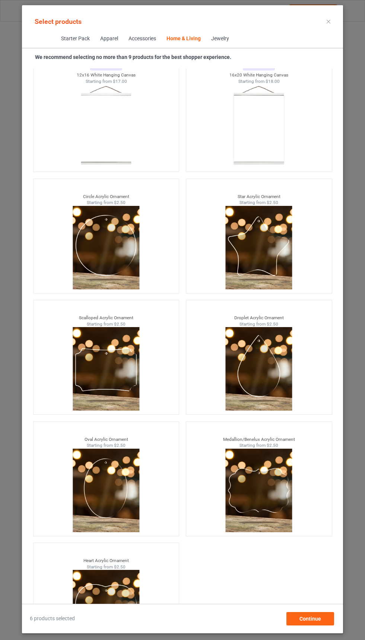
scroll to position [55, 0]
click at [309, 620] on span "Continue" at bounding box center [311, 618] width 22 height 6
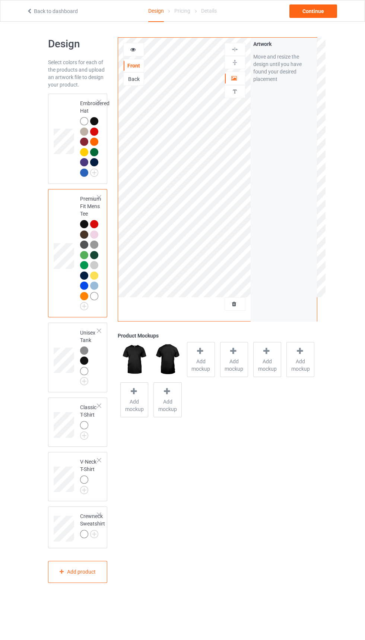
click at [87, 373] on div at bounding box center [84, 371] width 8 height 8
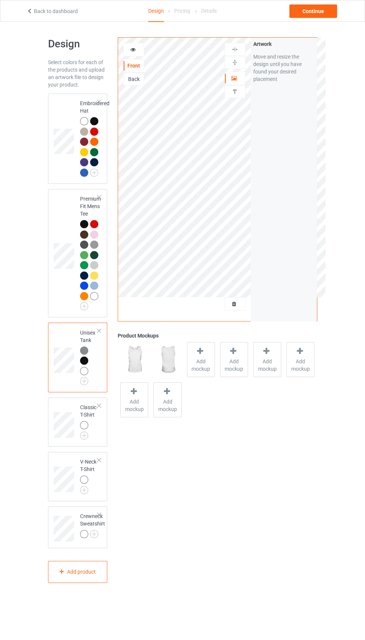
click at [0, 0] on img at bounding box center [0, 0] width 0 height 0
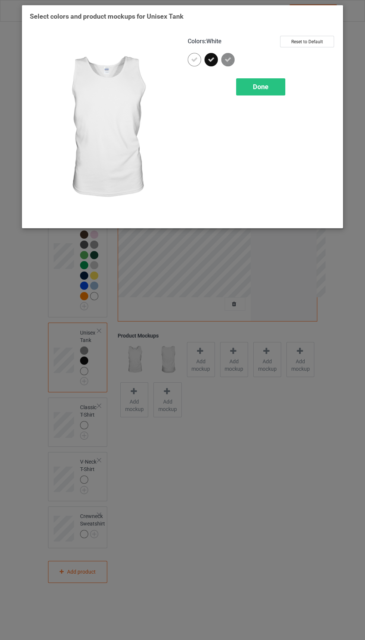
click at [271, 92] on div "Done" at bounding box center [260, 86] width 49 height 17
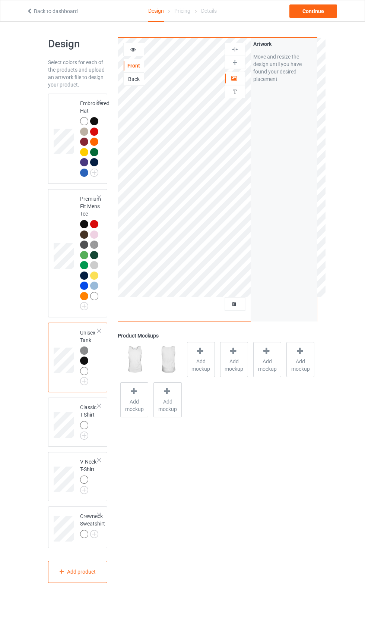
click at [0, 0] on img at bounding box center [0, 0] width 0 height 0
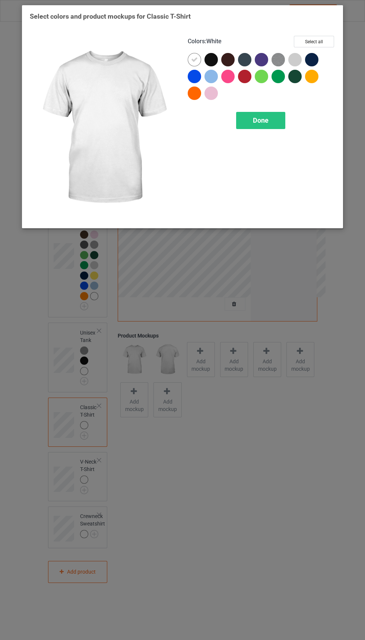
click at [201, 96] on div at bounding box center [196, 94] width 17 height 17
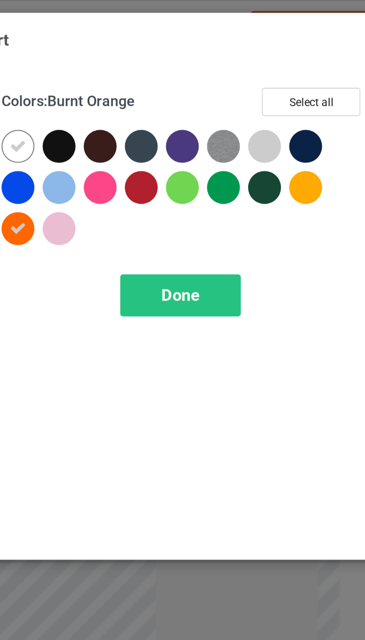
click at [195, 59] on icon at bounding box center [194, 59] width 7 height 7
click at [220, 99] on div at bounding box center [213, 94] width 17 height 17
click at [191, 85] on div at bounding box center [196, 78] width 17 height 17
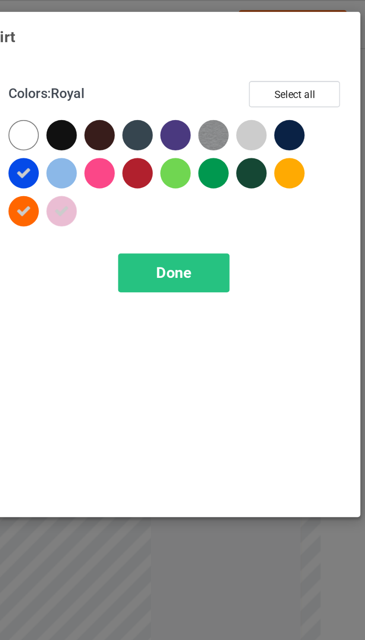
click at [125, 125] on img at bounding box center [104, 128] width 148 height 185
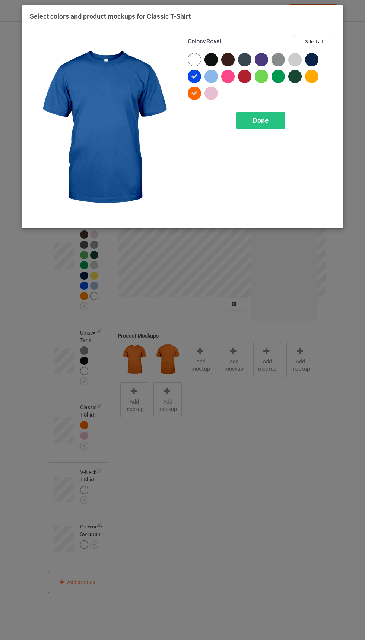
click at [226, 74] on div at bounding box center [227, 76] width 13 height 13
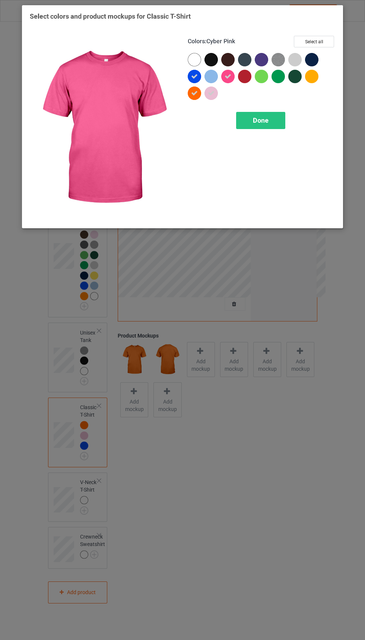
click at [228, 76] on icon at bounding box center [228, 76] width 7 height 7
click at [216, 81] on div at bounding box center [213, 78] width 17 height 17
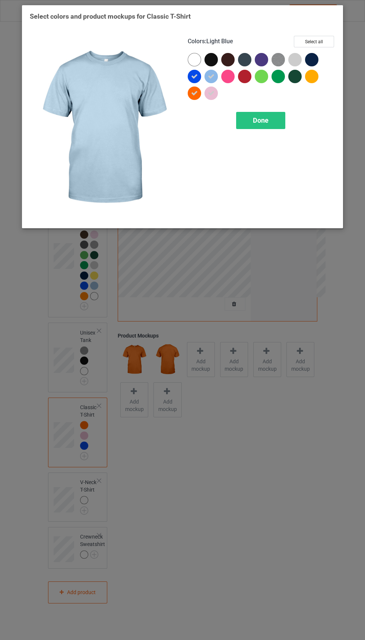
click at [195, 76] on icon at bounding box center [194, 76] width 7 height 7
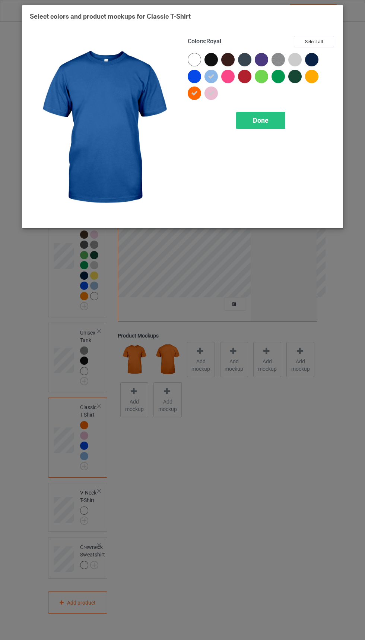
click at [246, 75] on div at bounding box center [244, 76] width 13 height 13
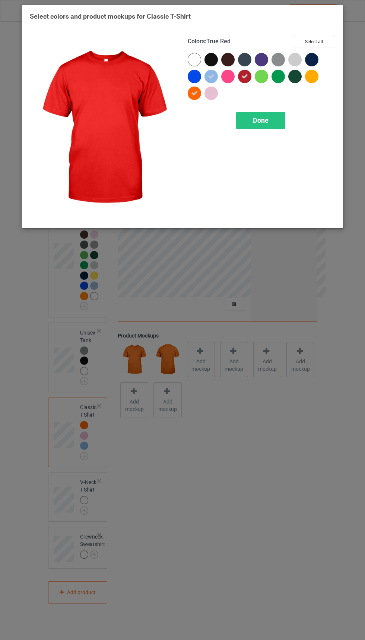
click at [246, 83] on div at bounding box center [246, 78] width 17 height 17
click at [283, 83] on div at bounding box center [280, 78] width 17 height 17
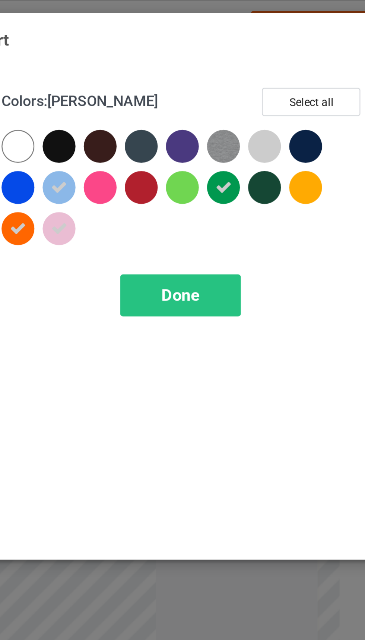
click at [316, 28] on div "Select colors and product mockups for Classic T-Shirt Colors : Kelly Select all…" at bounding box center [183, 119] width 306 height 214
click at [310, 65] on div at bounding box center [311, 59] width 13 height 13
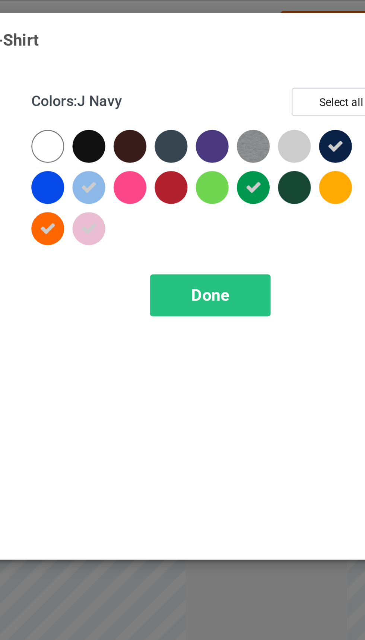
click at [295, 67] on div at bounding box center [297, 61] width 17 height 17
click at [305, 81] on div at bounding box center [313, 78] width 17 height 17
click at [290, 83] on div at bounding box center [297, 78] width 17 height 17
click at [281, 65] on img at bounding box center [278, 59] width 13 height 13
click at [265, 61] on div at bounding box center [261, 59] width 13 height 13
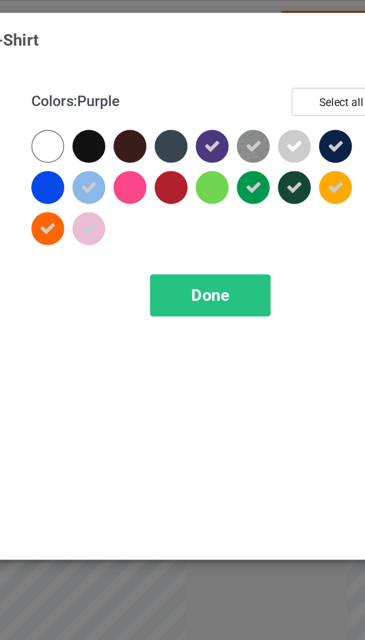
click at [266, 75] on div at bounding box center [261, 76] width 13 height 13
click at [246, 81] on div at bounding box center [244, 76] width 13 height 13
click at [233, 78] on div at bounding box center [227, 76] width 13 height 13
click at [248, 60] on div at bounding box center [244, 59] width 13 height 13
click at [229, 61] on div at bounding box center [227, 59] width 13 height 13
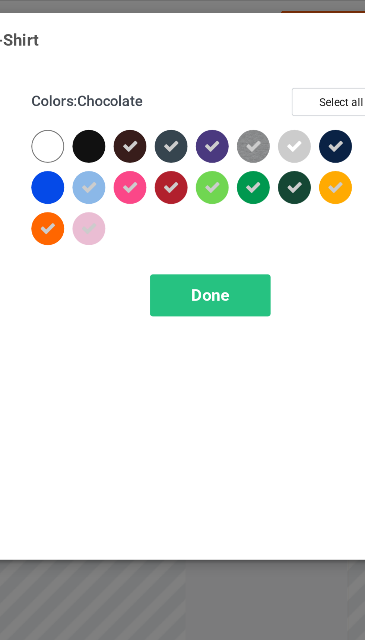
click at [198, 61] on div at bounding box center [194, 59] width 13 height 13
click at [216, 61] on div at bounding box center [211, 59] width 13 height 13
click at [196, 73] on div at bounding box center [194, 76] width 13 height 13
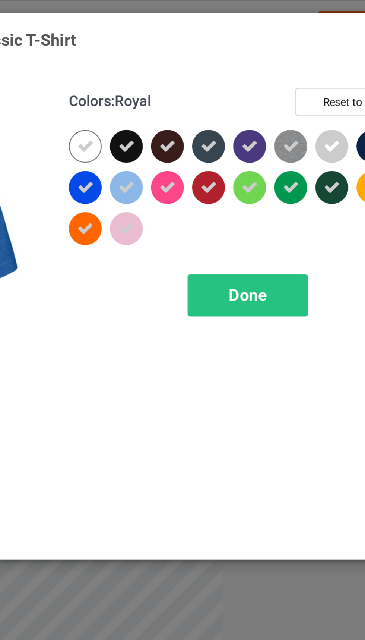
click at [274, 127] on div "Done" at bounding box center [260, 120] width 49 height 17
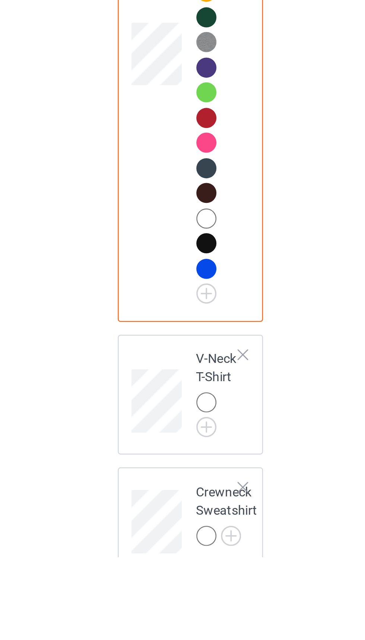
scroll to position [77, 0]
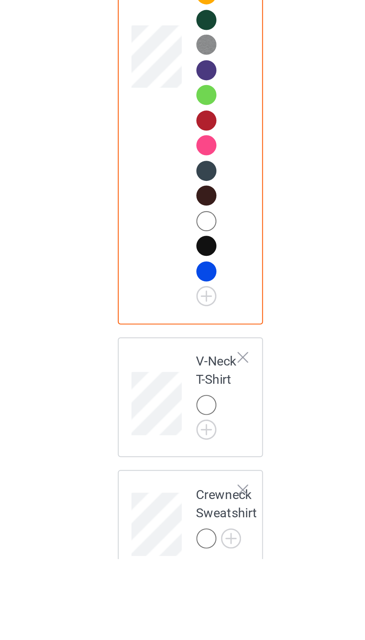
click at [0, 0] on img at bounding box center [0, 0] width 0 height 0
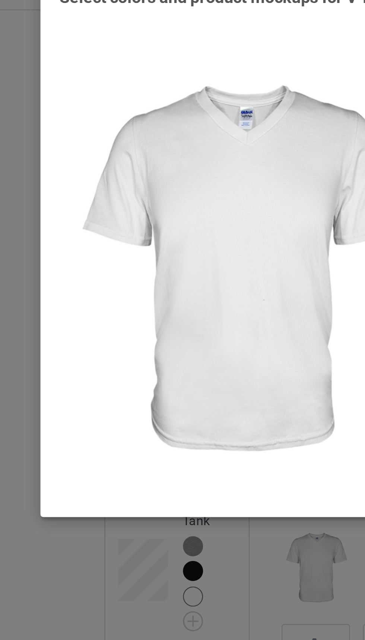
scroll to position [110, 0]
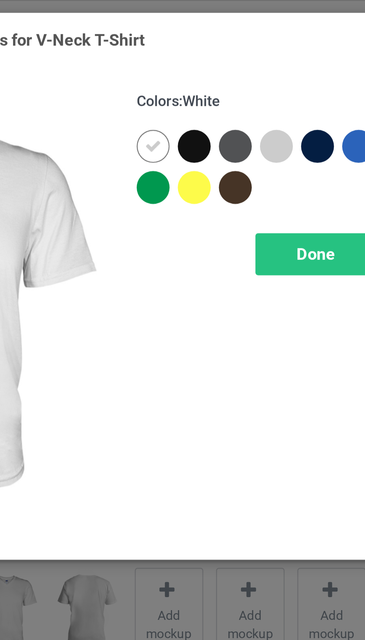
click at [189, 76] on div at bounding box center [194, 76] width 13 height 13
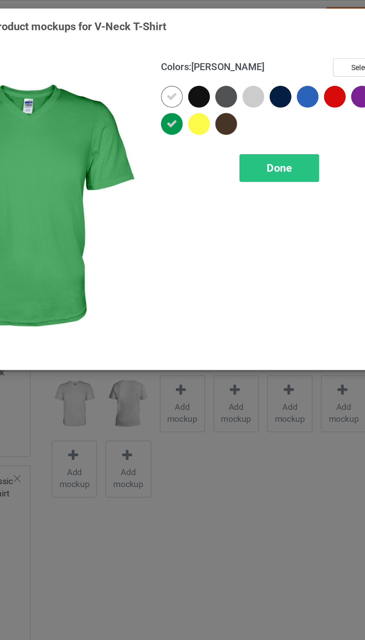
click at [226, 188] on div "Colors : Kelly Select all Done" at bounding box center [262, 128] width 158 height 195
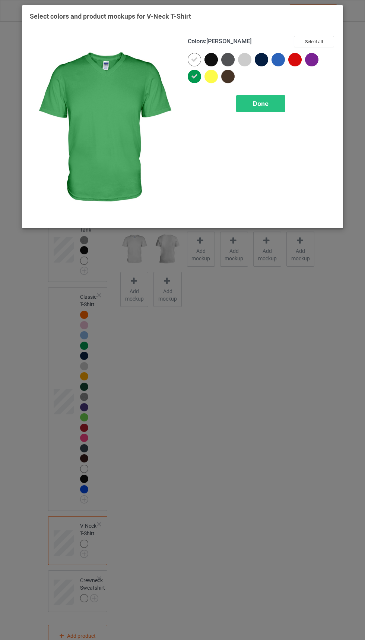
click at [229, 76] on div at bounding box center [227, 76] width 13 height 13
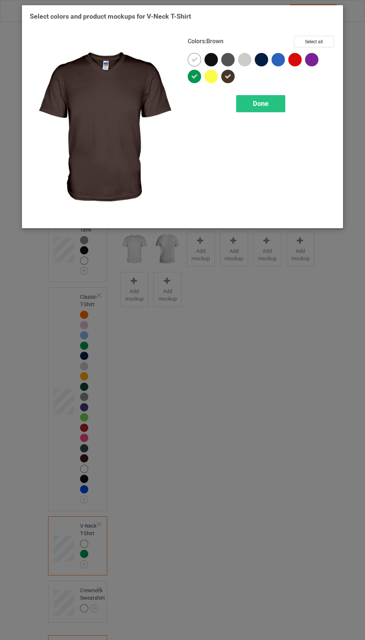
click at [231, 57] on div at bounding box center [227, 59] width 13 height 13
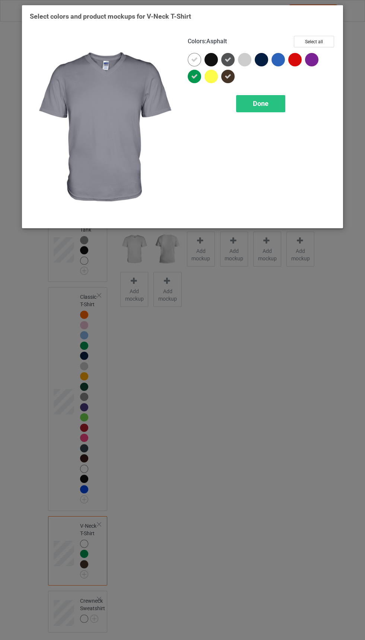
click at [240, 56] on div at bounding box center [244, 59] width 13 height 13
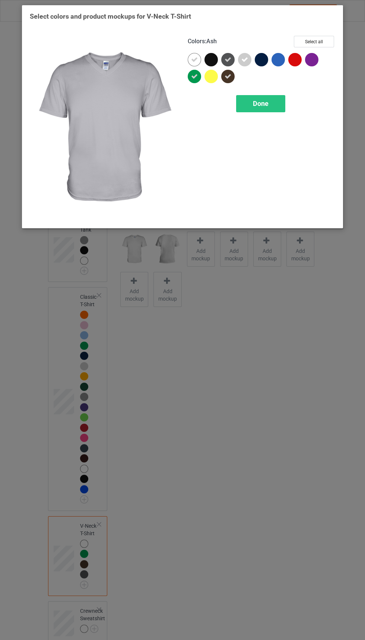
click at [207, 77] on div at bounding box center [211, 76] width 13 height 13
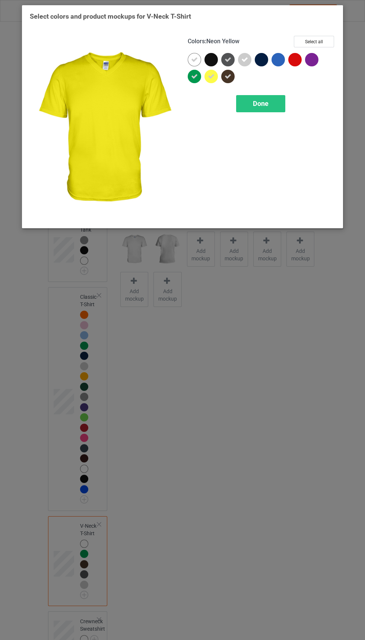
click at [278, 61] on div at bounding box center [278, 59] width 13 height 13
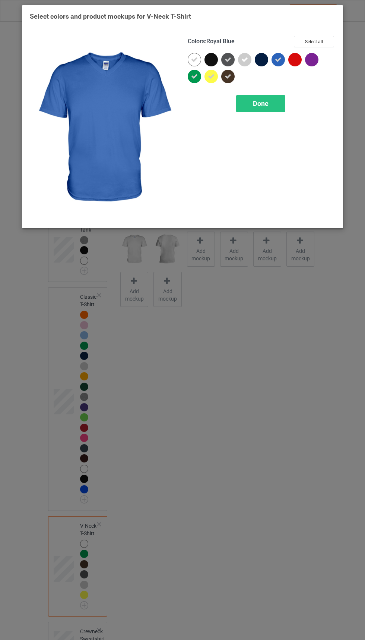
click at [257, 66] on div at bounding box center [263, 61] width 17 height 17
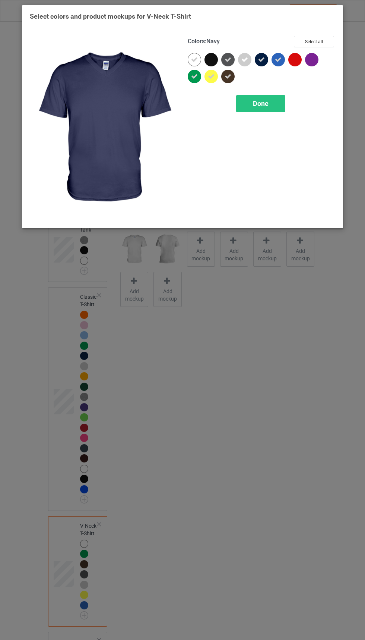
click at [296, 65] on div at bounding box center [295, 59] width 13 height 13
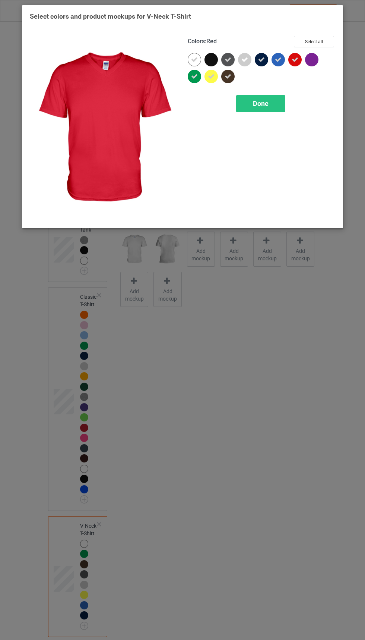
click at [315, 62] on div at bounding box center [311, 59] width 13 height 13
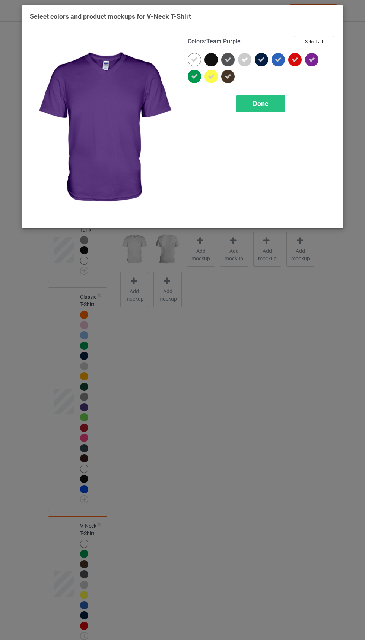
click at [214, 60] on div at bounding box center [211, 59] width 13 height 13
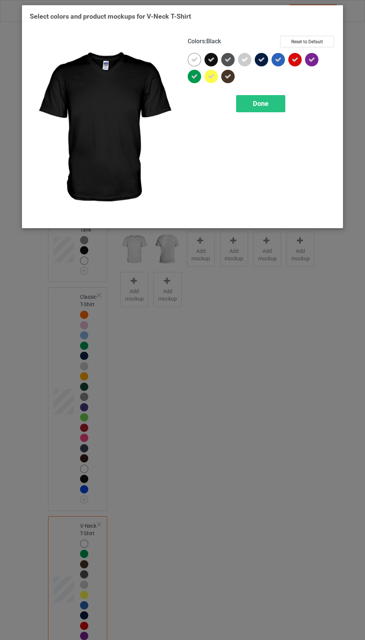
click at [266, 103] on span "Done" at bounding box center [261, 104] width 16 height 8
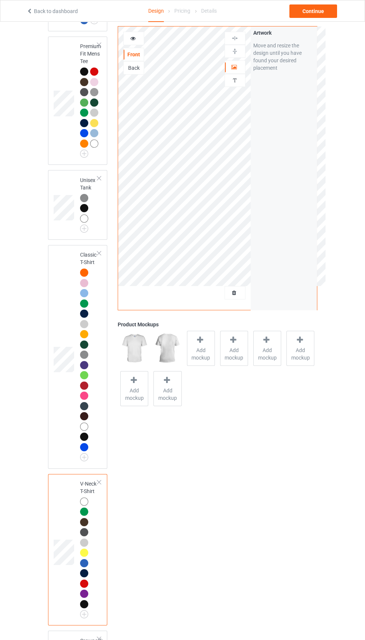
scroll to position [179, 0]
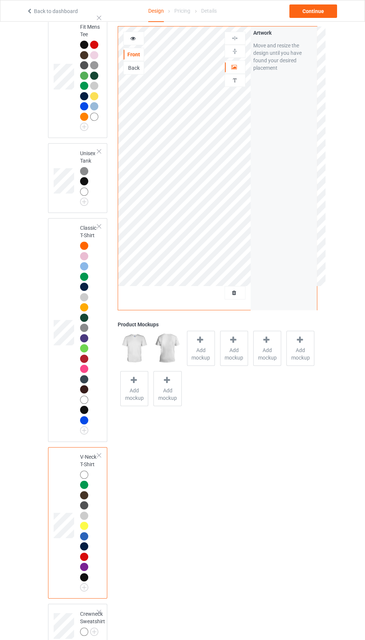
click at [0, 0] on img at bounding box center [0, 0] width 0 height 0
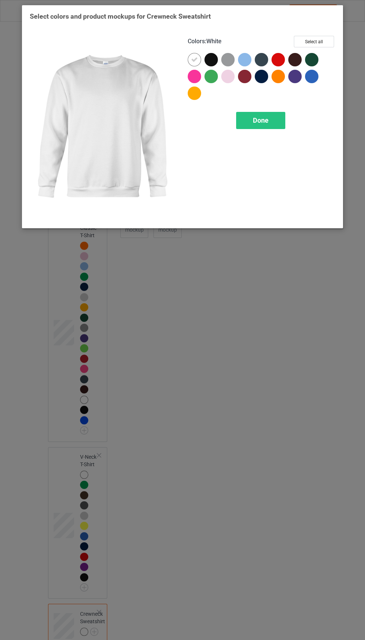
click at [195, 100] on div at bounding box center [196, 94] width 17 height 17
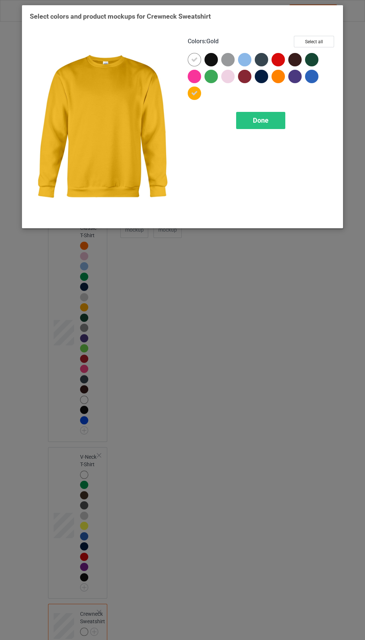
click at [203, 81] on div at bounding box center [196, 78] width 17 height 17
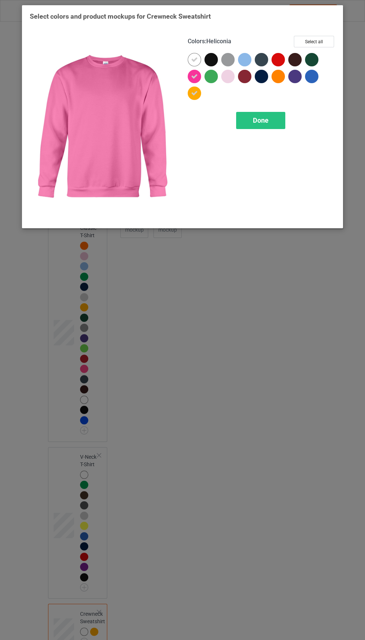
click at [195, 76] on icon at bounding box center [194, 76] width 7 height 7
click at [209, 77] on div at bounding box center [211, 76] width 13 height 13
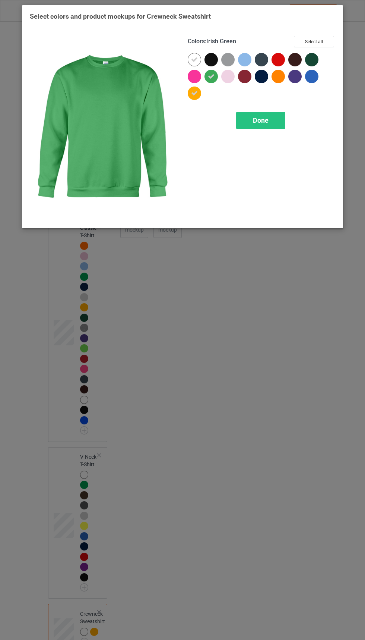
click at [209, 59] on div at bounding box center [211, 59] width 13 height 13
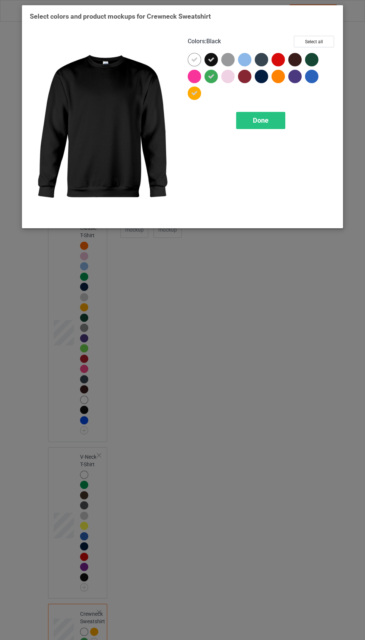
click at [211, 59] on icon at bounding box center [211, 59] width 7 height 7
click at [211, 76] on icon at bounding box center [211, 76] width 7 height 7
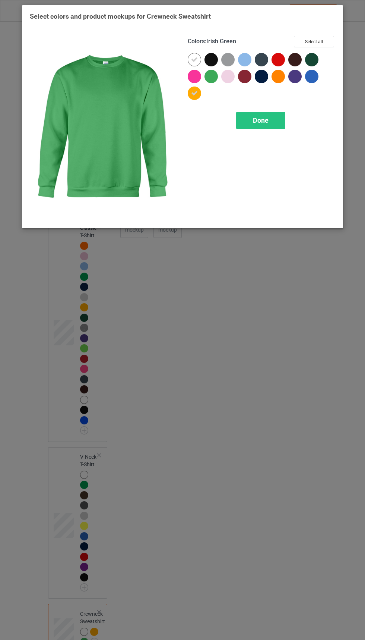
click at [211, 59] on div at bounding box center [211, 59] width 13 height 13
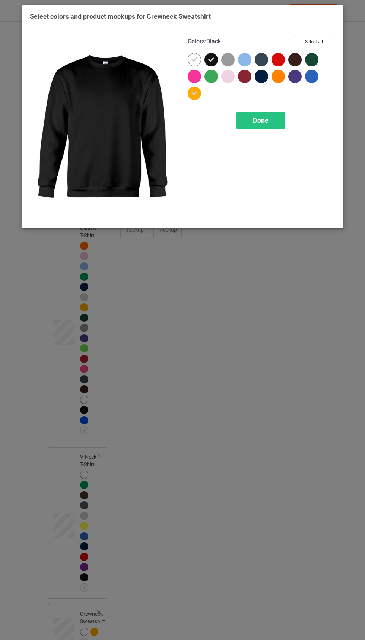
click at [223, 60] on div at bounding box center [227, 59] width 13 height 13
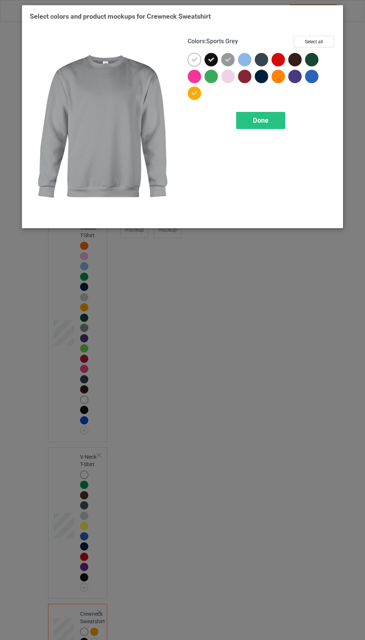
click at [223, 80] on div at bounding box center [227, 76] width 13 height 13
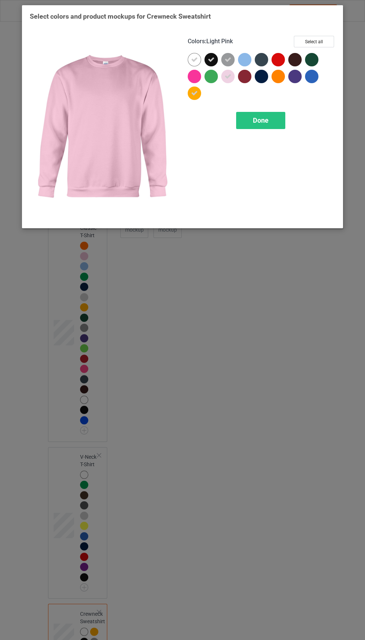
click at [211, 81] on div at bounding box center [211, 76] width 13 height 13
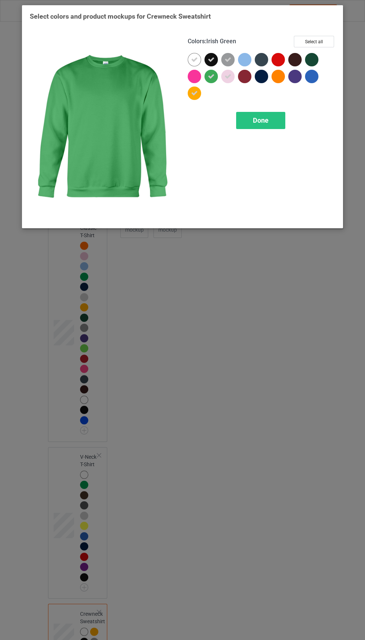
click at [243, 64] on div at bounding box center [244, 59] width 13 height 13
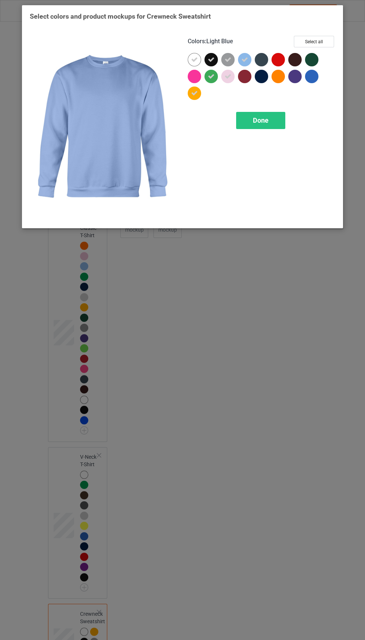
click at [243, 86] on div at bounding box center [246, 78] width 17 height 17
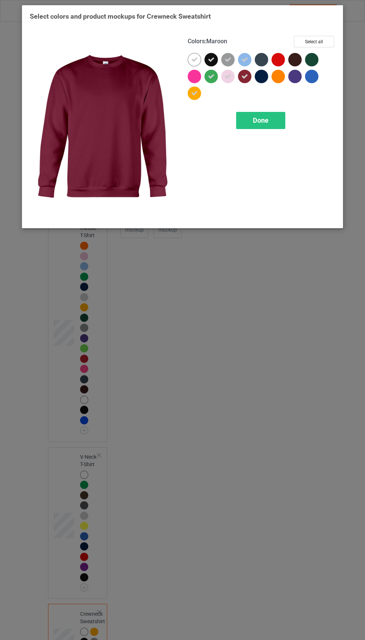
click at [260, 61] on div at bounding box center [261, 59] width 13 height 13
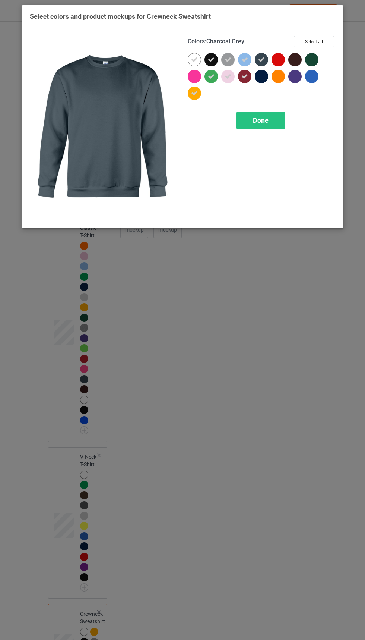
click at [259, 81] on div at bounding box center [261, 76] width 13 height 13
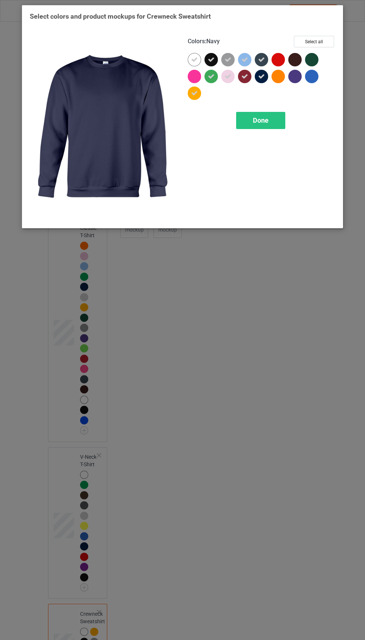
click at [274, 70] on div at bounding box center [280, 78] width 17 height 17
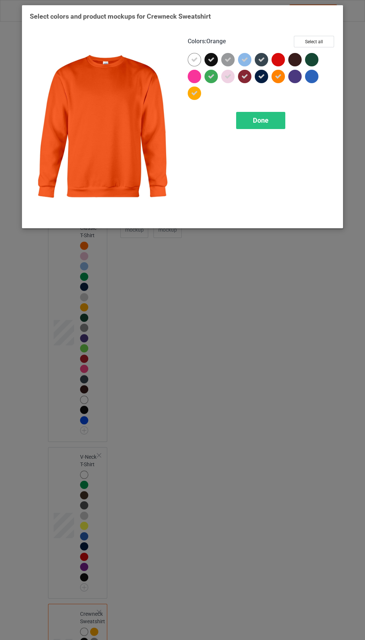
click at [278, 82] on div at bounding box center [278, 76] width 13 height 13
click at [278, 62] on div at bounding box center [278, 59] width 13 height 13
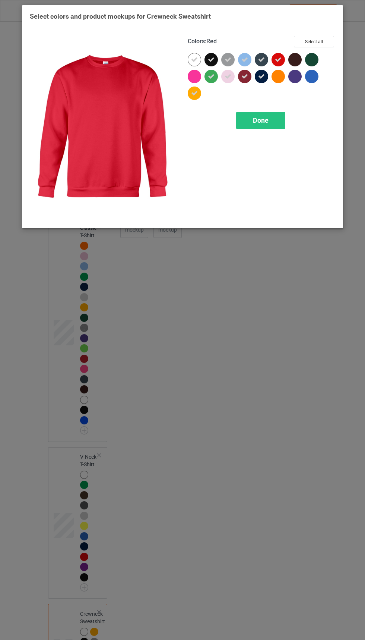
click at [279, 81] on div at bounding box center [278, 76] width 13 height 13
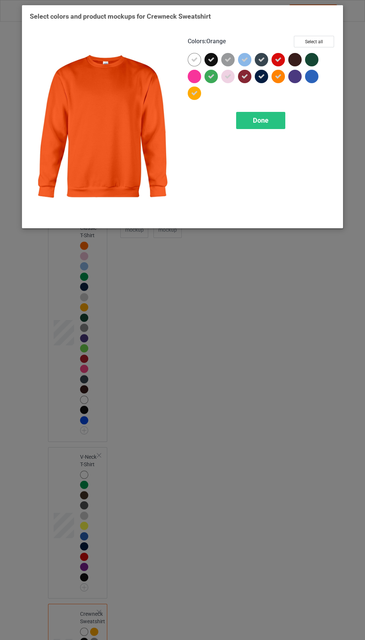
click at [296, 60] on div at bounding box center [295, 59] width 13 height 13
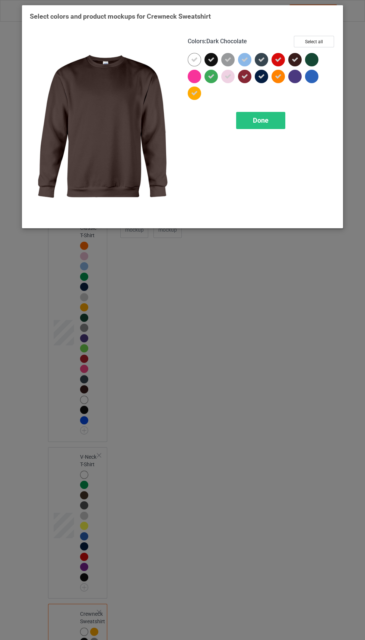
click at [295, 78] on div at bounding box center [295, 76] width 13 height 13
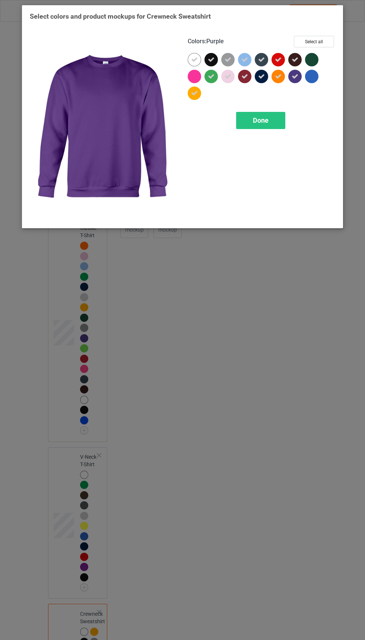
click at [306, 59] on div at bounding box center [311, 59] width 13 height 13
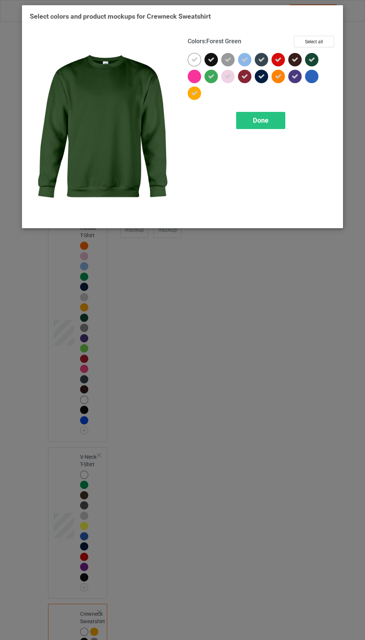
click at [310, 78] on div at bounding box center [311, 76] width 13 height 13
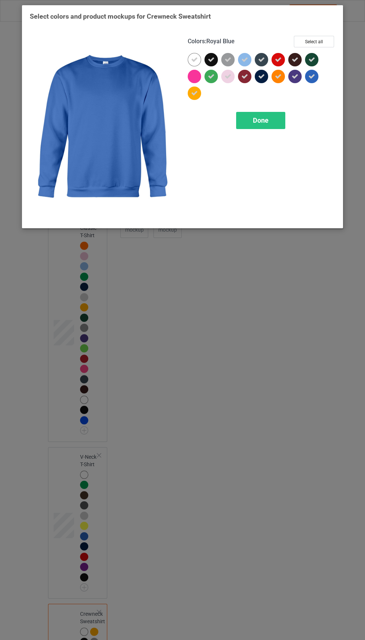
click at [193, 74] on div at bounding box center [194, 76] width 13 height 13
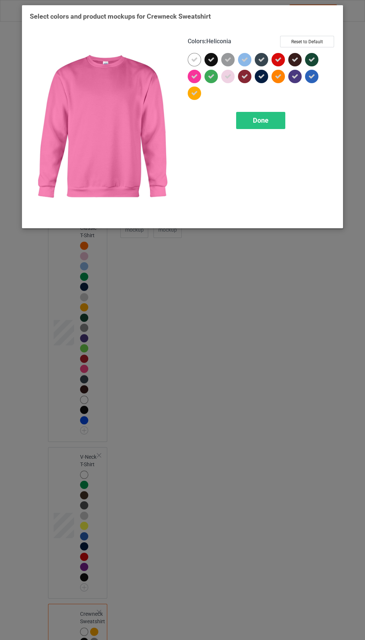
click at [195, 76] on icon at bounding box center [194, 76] width 7 height 7
click at [215, 86] on div at bounding box center [213, 78] width 17 height 17
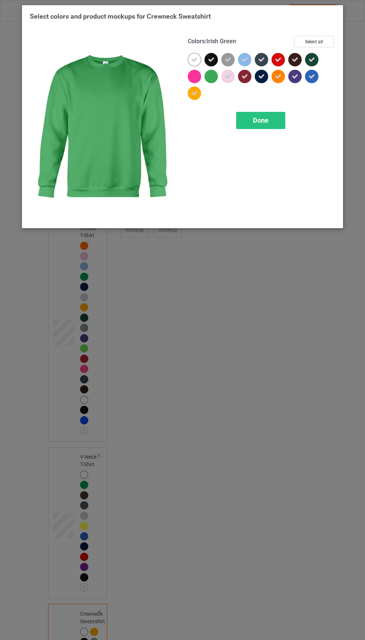
click at [195, 92] on icon at bounding box center [194, 93] width 7 height 7
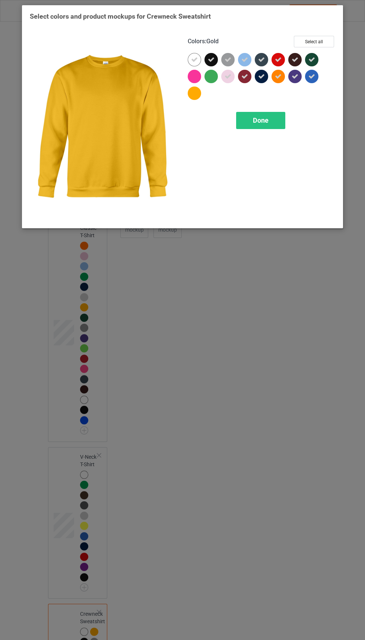
click at [189, 75] on div at bounding box center [194, 76] width 13 height 13
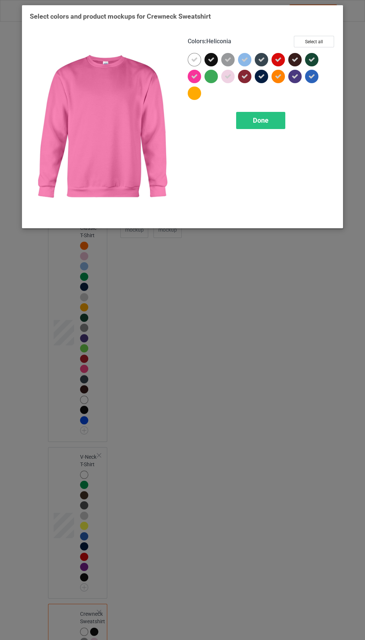
click at [191, 96] on div at bounding box center [194, 92] width 13 height 13
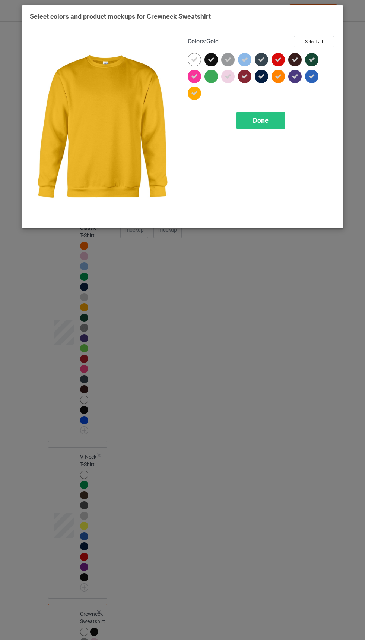
click at [205, 81] on div at bounding box center [213, 78] width 17 height 17
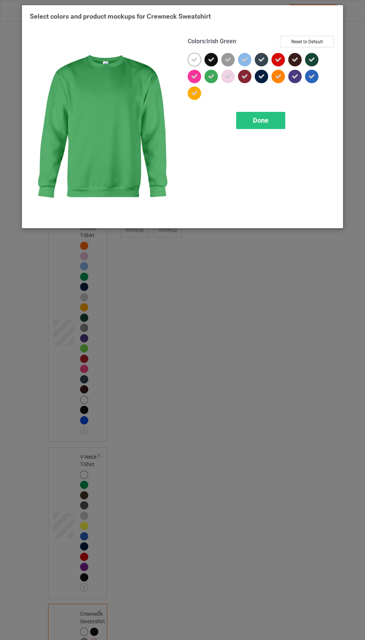
click at [268, 126] on div "Done" at bounding box center [260, 120] width 49 height 17
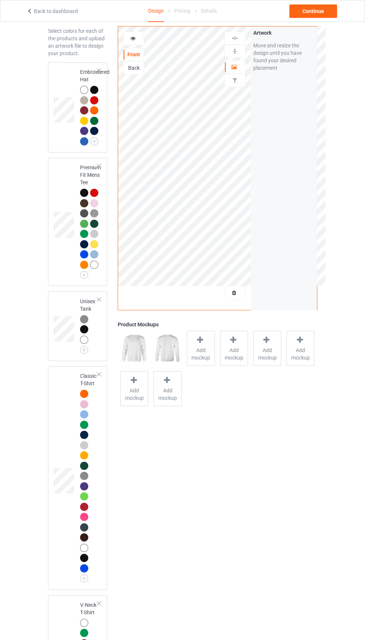
scroll to position [22, 0]
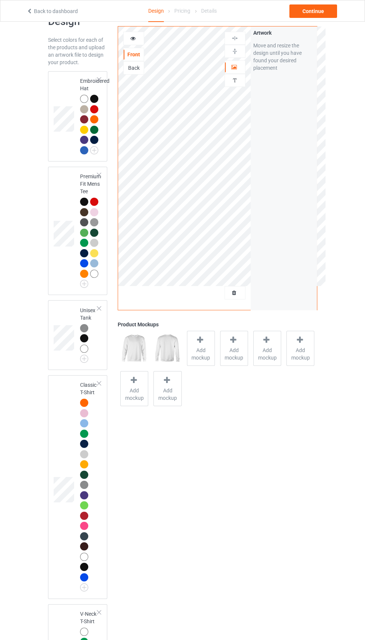
click at [95, 378] on div "Classic T-Shirt" at bounding box center [78, 486] width 60 height 223
click at [0, 0] on img at bounding box center [0, 0] width 0 height 0
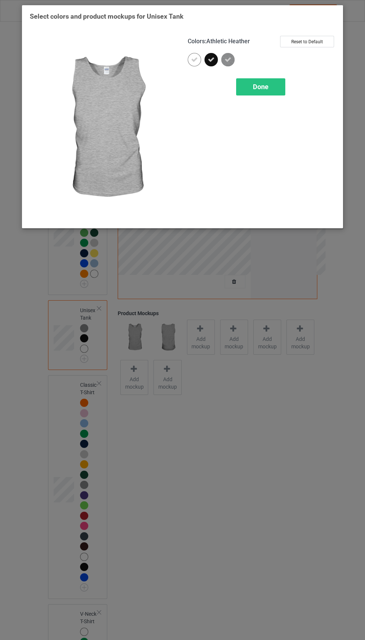
click at [274, 92] on div "Done" at bounding box center [260, 86] width 49 height 17
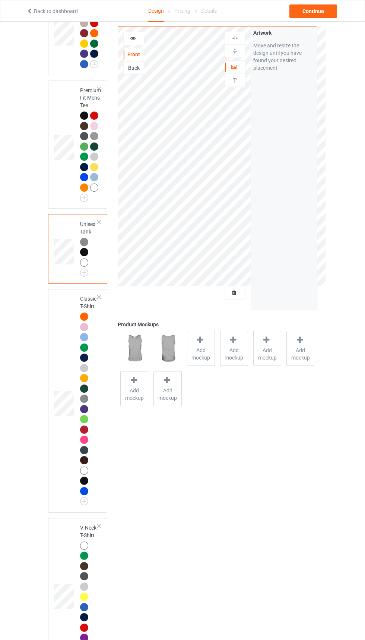
scroll to position [110, 0]
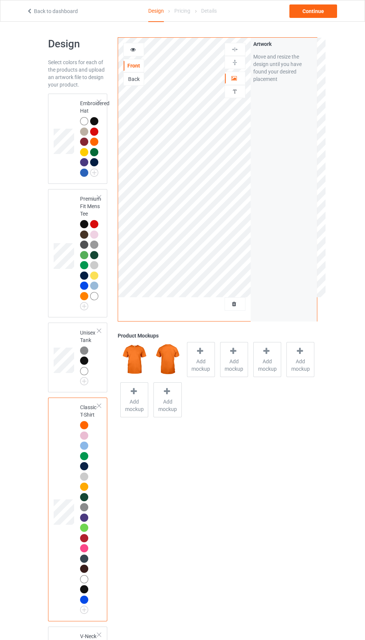
click at [64, 167] on td at bounding box center [65, 139] width 22 height 84
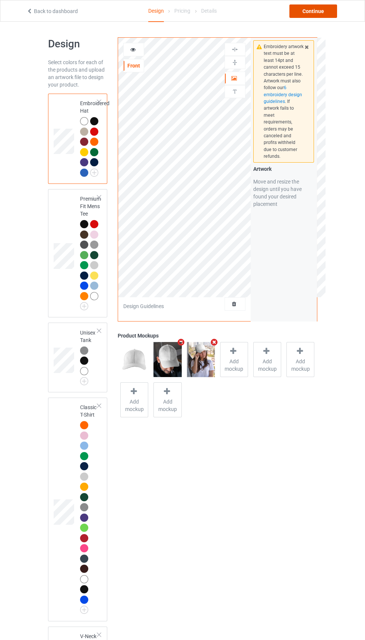
click at [318, 16] on div "Continue" at bounding box center [314, 10] width 48 height 13
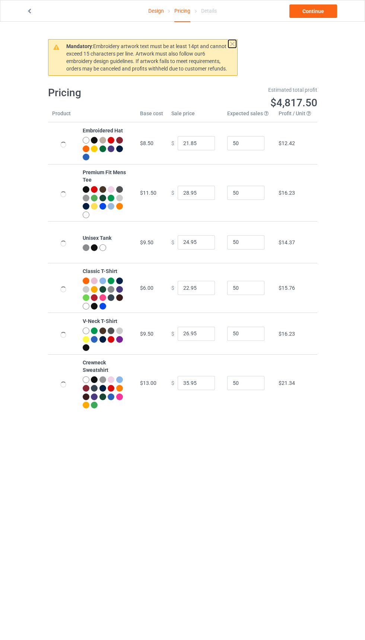
click at [235, 43] on button at bounding box center [233, 44] width 8 height 8
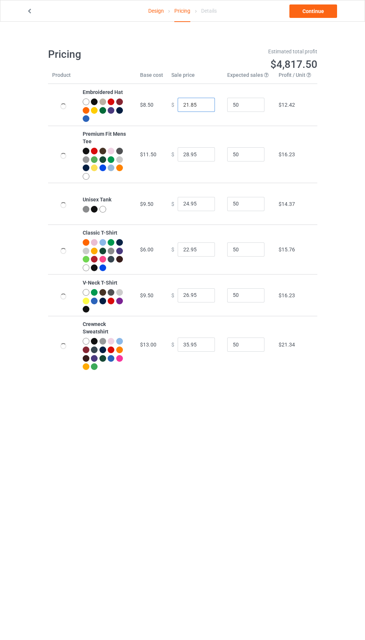
click at [187, 105] on input "21.85" at bounding box center [196, 105] width 37 height 14
click at [187, 173] on td "$ 28.95" at bounding box center [195, 154] width 56 height 57
click at [185, 155] on input "28.95" at bounding box center [196, 154] width 37 height 14
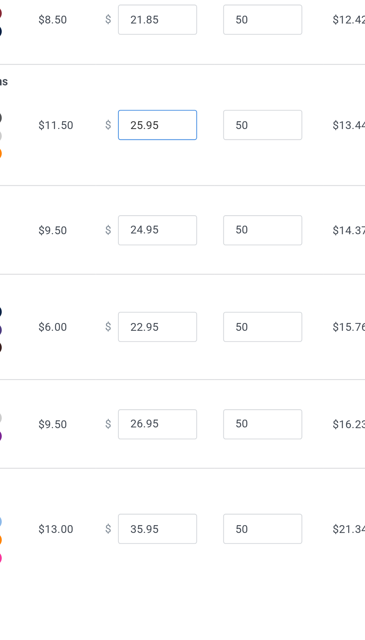
type input "25.95"
click at [183, 204] on input "24.95" at bounding box center [196, 204] width 37 height 14
click at [186, 202] on input "24.95" at bounding box center [196, 204] width 37 height 14
click at [187, 203] on input "23.95" at bounding box center [196, 204] width 37 height 14
click at [185, 204] on input "23.95" at bounding box center [196, 204] width 37 height 14
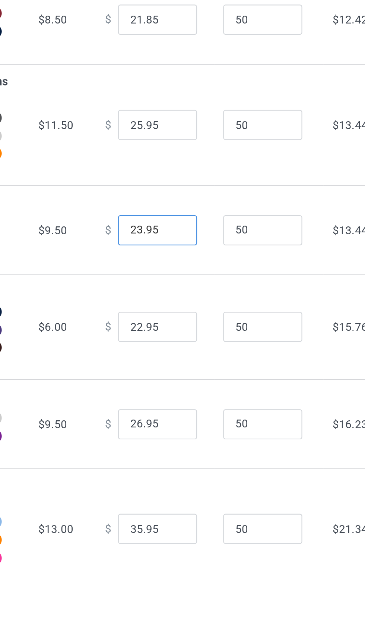
click at [192, 204] on input "23.95" at bounding box center [196, 204] width 37 height 14
click at [188, 204] on input "23.95" at bounding box center [196, 204] width 37 height 14
click at [195, 204] on input "23.65" at bounding box center [196, 204] width 37 height 14
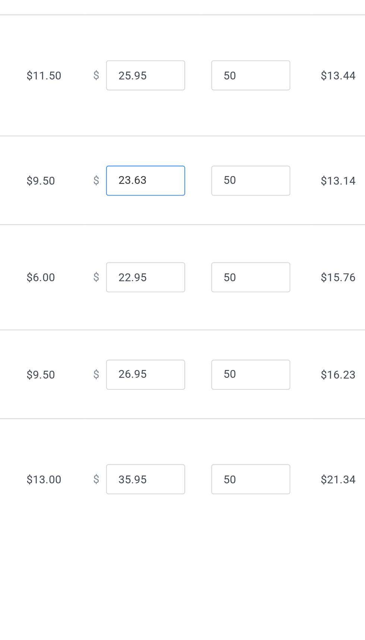
type input "23.63"
click at [184, 249] on input "22.95" at bounding box center [196, 249] width 37 height 14
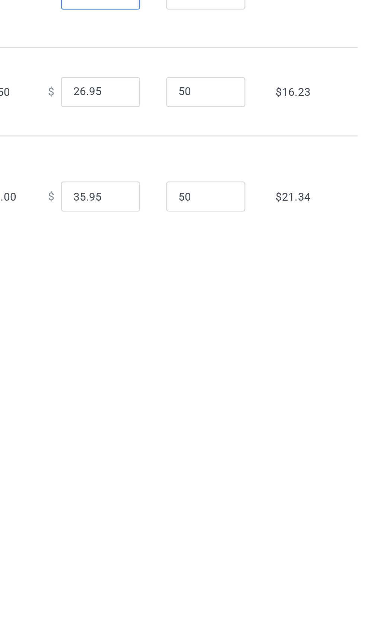
type input "20.95"
click at [193, 360] on td "$ 35.95" at bounding box center [195, 344] width 56 height 57
click at [189, 347] on input "35.95" at bounding box center [196, 344] width 37 height 14
click at [182, 346] on input "35.95" at bounding box center [196, 344] width 37 height 14
click at [186, 345] on input "35.95" at bounding box center [196, 344] width 37 height 14
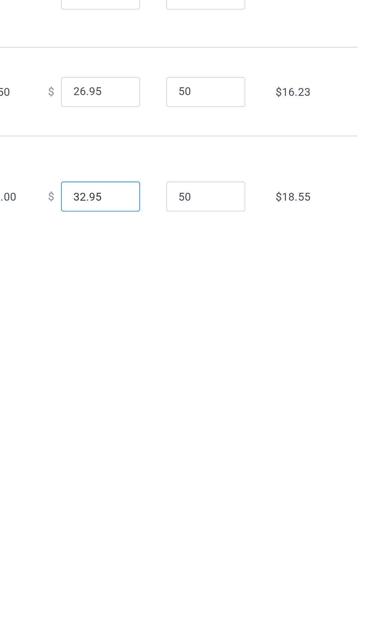
click at [193, 343] on input "32.95" at bounding box center [196, 344] width 37 height 14
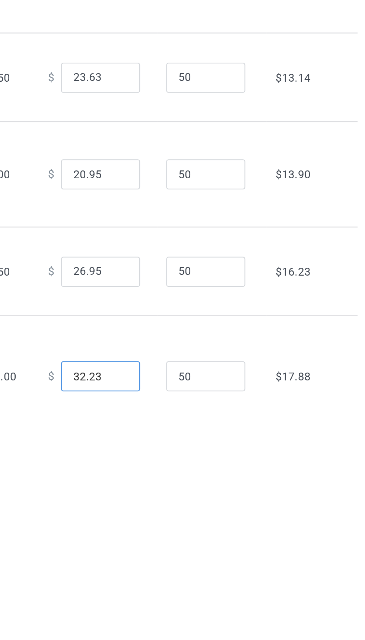
type input "32.23"
click at [193, 297] on input "26.95" at bounding box center [196, 295] width 37 height 14
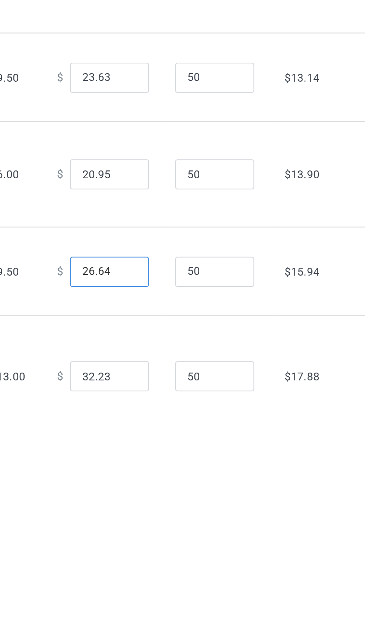
click at [184, 294] on input "26.64" at bounding box center [196, 295] width 37 height 14
click at [184, 296] on input "26.64" at bounding box center [196, 295] width 37 height 14
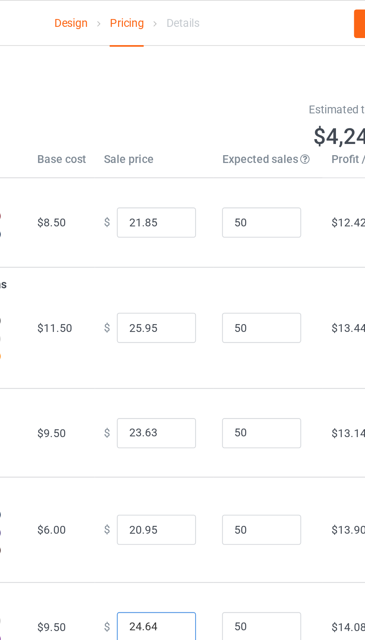
type input "24.64"
click at [182, 105] on input "21.85" at bounding box center [196, 105] width 37 height 14
click at [184, 105] on input "21.85" at bounding box center [196, 105] width 37 height 14
click at [182, 105] on input "21.85" at bounding box center [196, 105] width 37 height 14
click at [183, 104] on input "21.85" at bounding box center [196, 105] width 37 height 14
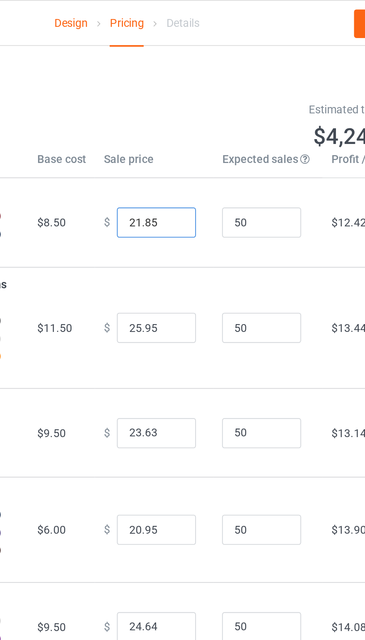
click at [185, 107] on input "21.85" at bounding box center [196, 105] width 37 height 14
type input "22.85"
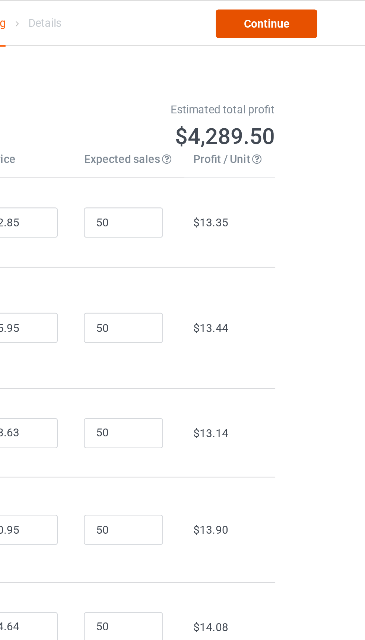
click at [327, 14] on link "Continue" at bounding box center [314, 10] width 48 height 13
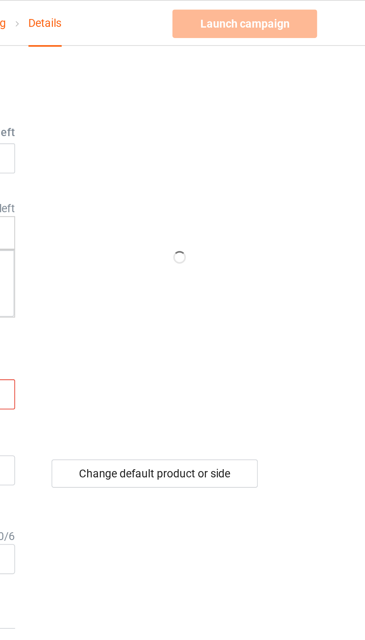
click at [145, 184] on input "dkk7" at bounding box center [155, 186] width 79 height 14
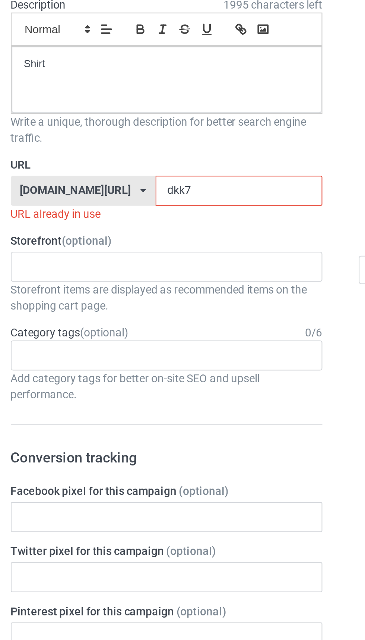
click at [130, 183] on input "dkk7" at bounding box center [155, 186] width 79 height 14
type input "d"
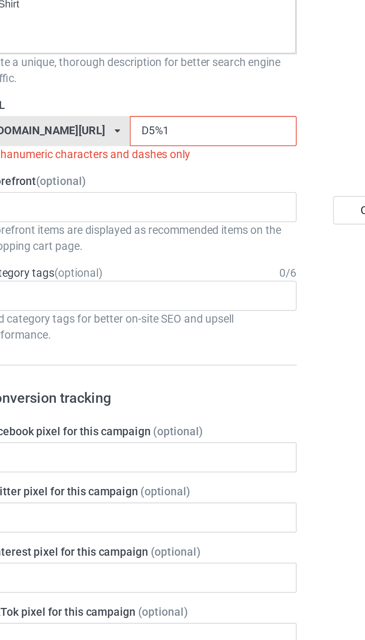
click at [120, 189] on input "D5%1" at bounding box center [155, 186] width 79 height 14
click at [116, 188] on input "D5%1" at bounding box center [155, 186] width 79 height 14
click at [122, 186] on input "Dd5%1" at bounding box center [155, 186] width 79 height 14
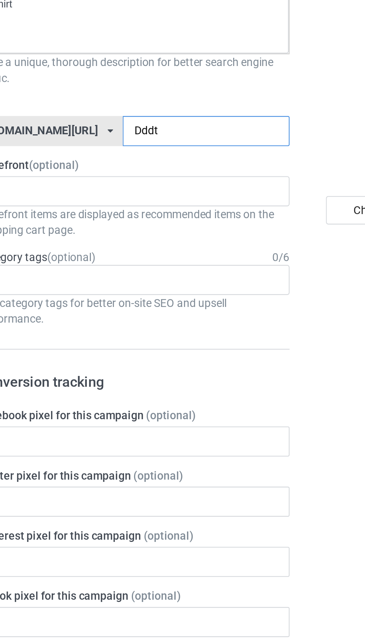
type input "Dddt8"
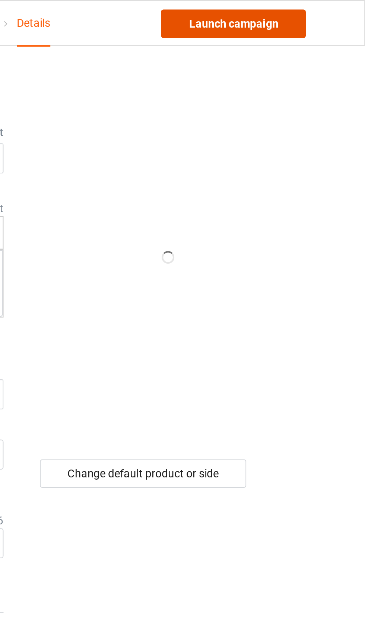
click at [309, 13] on link "Launch campaign" at bounding box center [303, 10] width 68 height 13
